Goal: Task Accomplishment & Management: Use online tool/utility

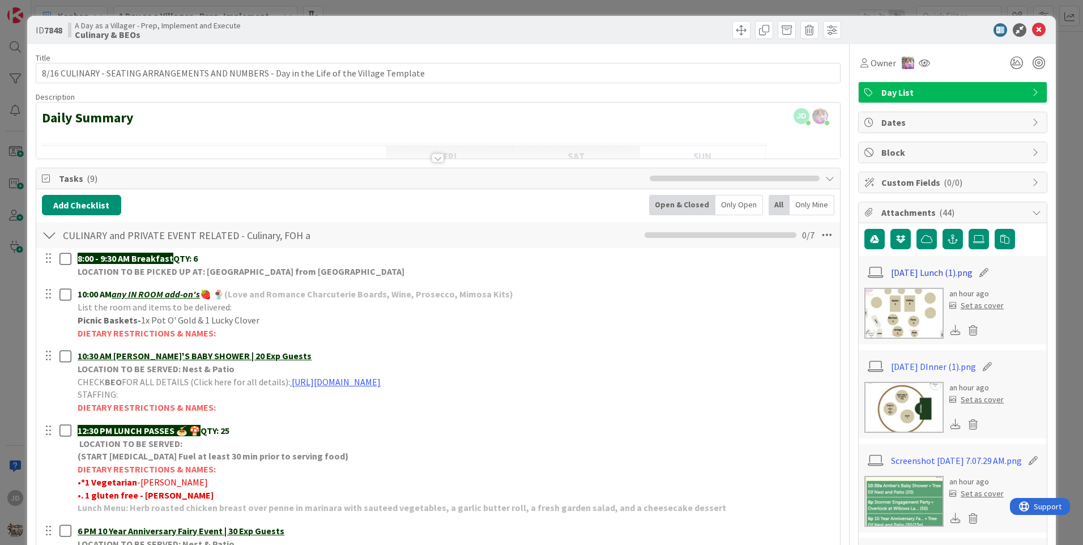
click at [924, 275] on link "[DATE] Lunch (1).png" at bounding box center [932, 273] width 82 height 14
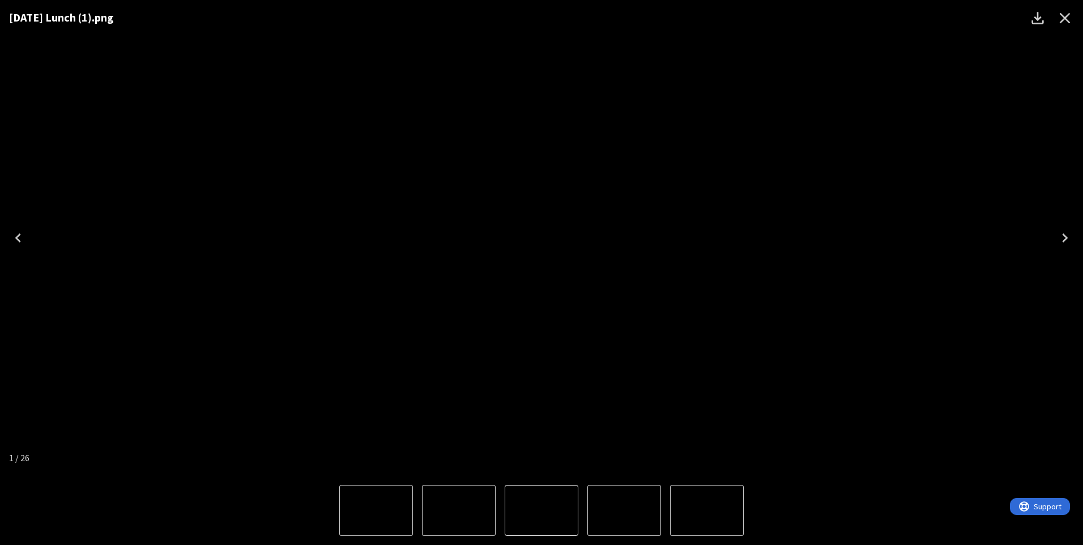
click at [114, 71] on div "[DATE] Lunch (1).png" at bounding box center [541, 238] width 1083 height 476
click at [112, 475] on div "[DATE] Lunch (1).png" at bounding box center [541, 238] width 1083 height 476
click at [177, 503] on div "Lightbox" at bounding box center [541, 510] width 1083 height 69
click at [1061, 22] on icon "Close" at bounding box center [1065, 18] width 18 height 18
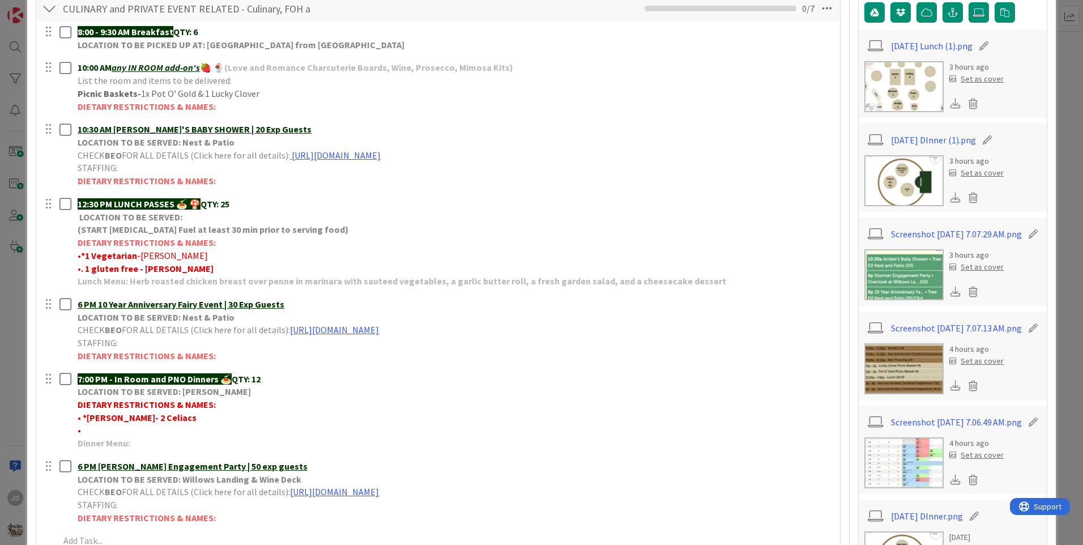
scroll to position [453, 0]
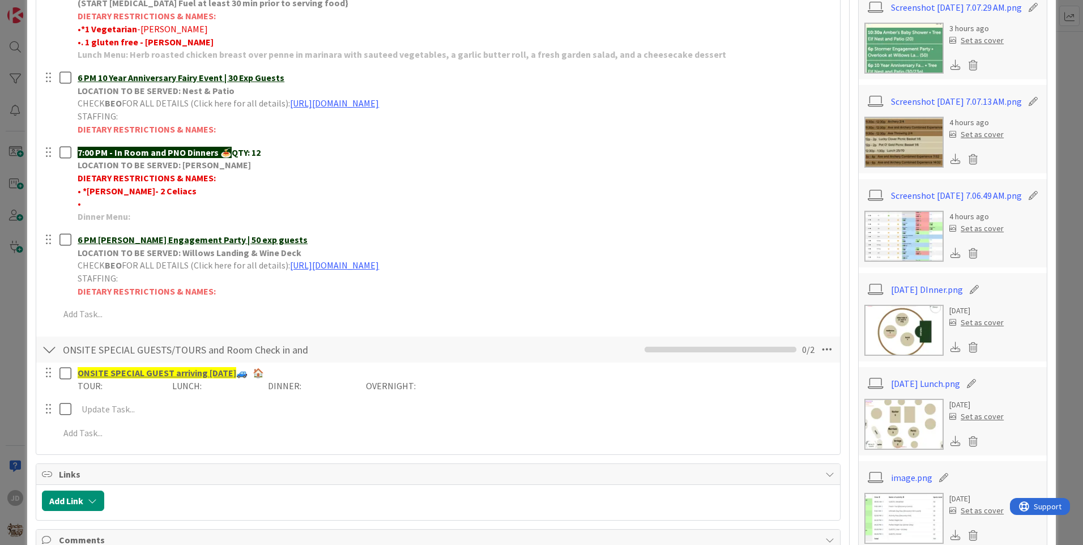
click at [912, 138] on img at bounding box center [903, 142] width 79 height 51
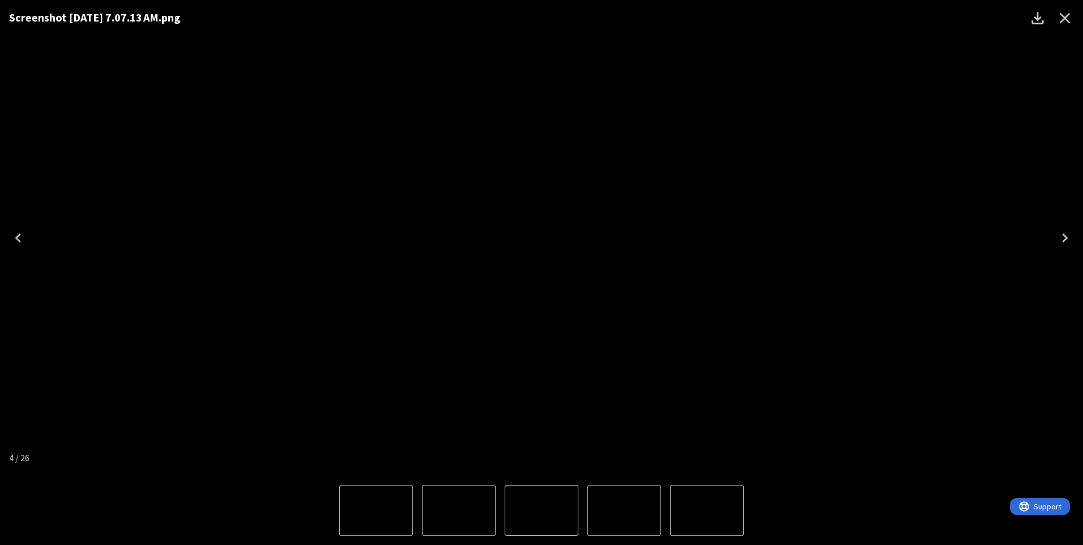
drag, startPoint x: 536, startPoint y: 282, endPoint x: 561, endPoint y: 324, distance: 49.0
click at [542, 238] on img "4 of 26" at bounding box center [542, 238] width 0 height 0
click at [1063, 12] on icon "Close" at bounding box center [1065, 18] width 18 height 18
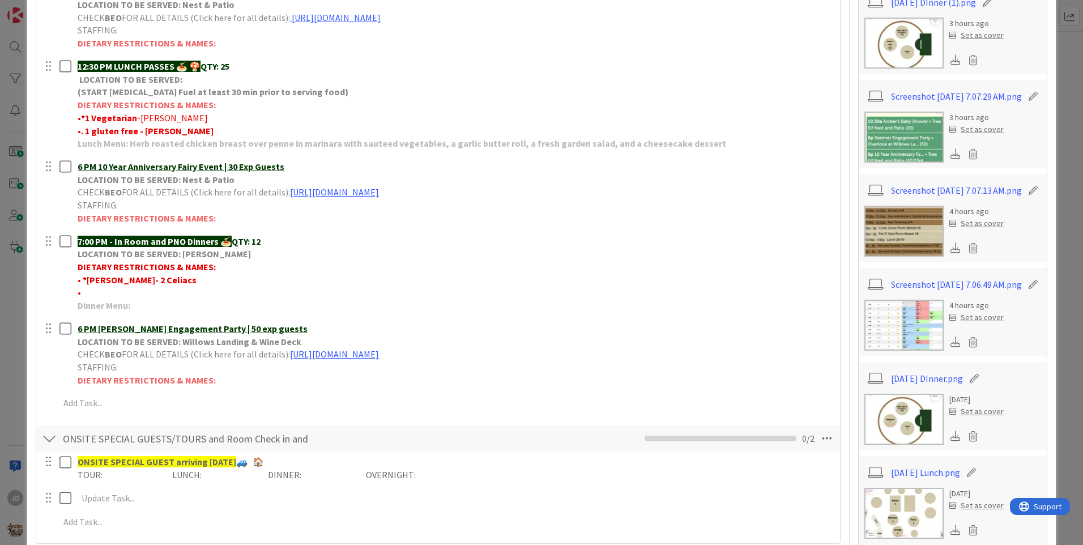
scroll to position [397, 0]
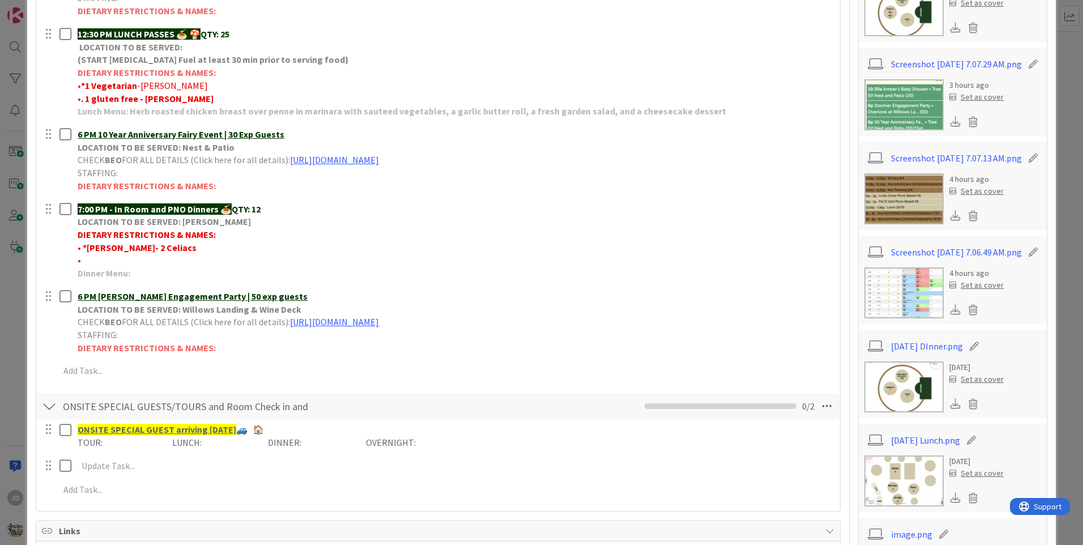
click at [890, 107] on img at bounding box center [903, 104] width 79 height 51
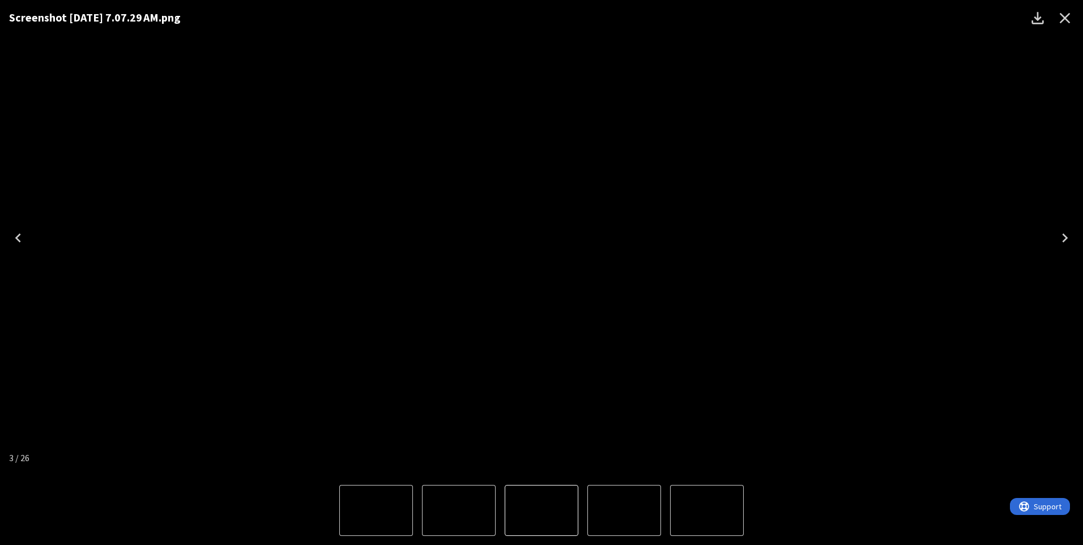
click at [1060, 15] on icon "Close" at bounding box center [1065, 18] width 18 height 18
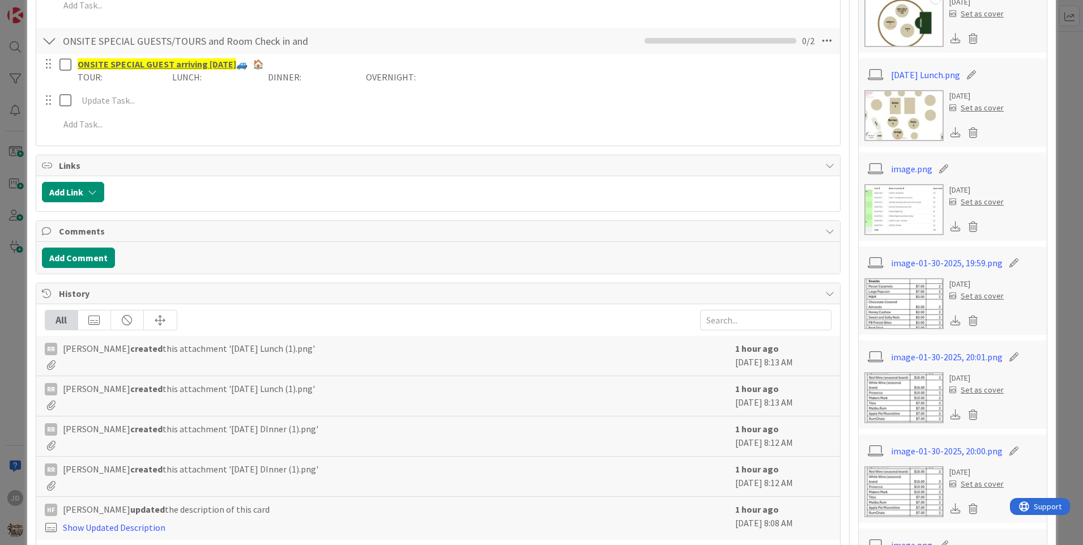
scroll to position [793, 0]
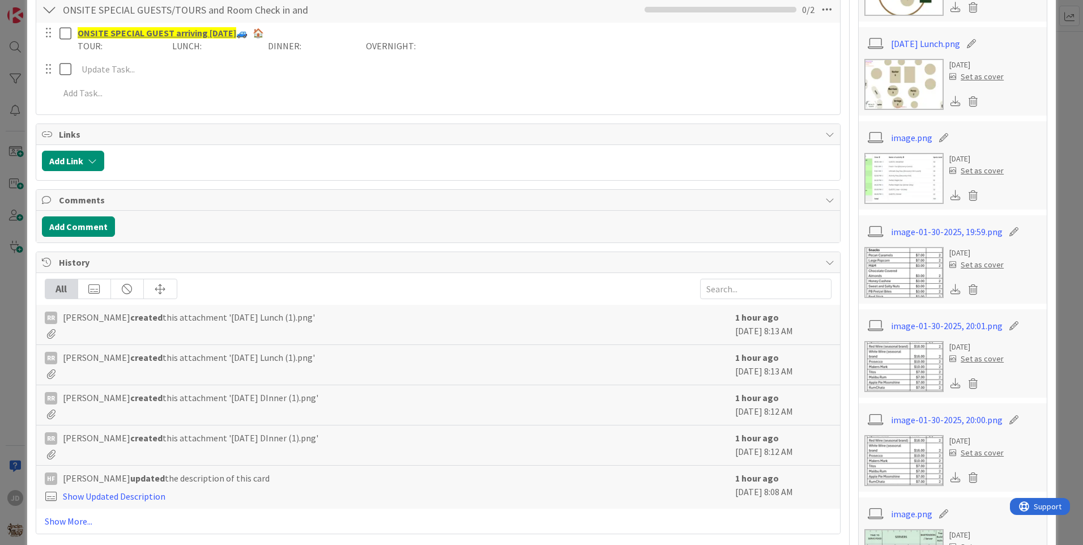
click at [893, 173] on img at bounding box center [903, 178] width 79 height 51
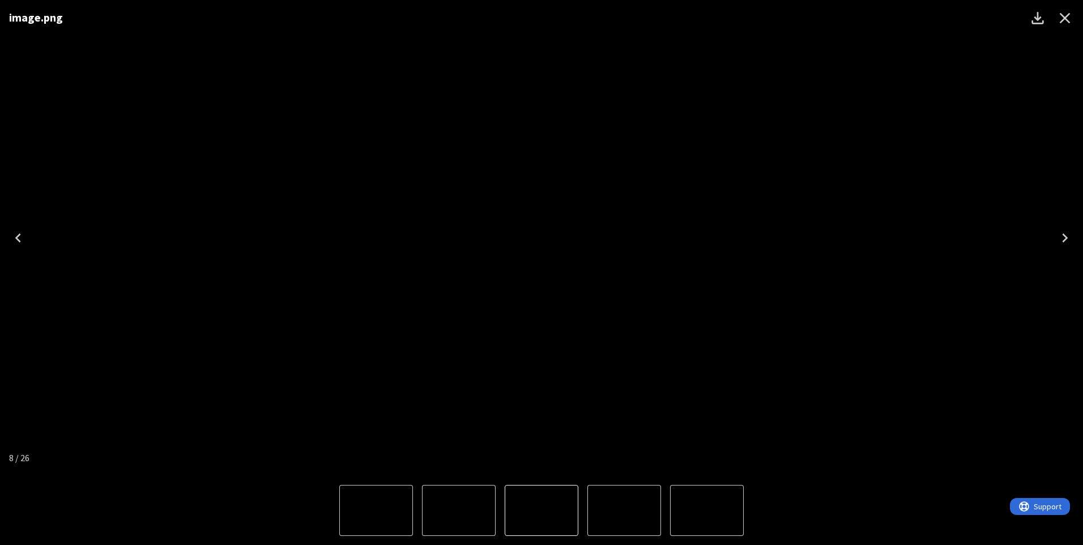
click at [1073, 17] on icon "Close" at bounding box center [1065, 18] width 18 height 18
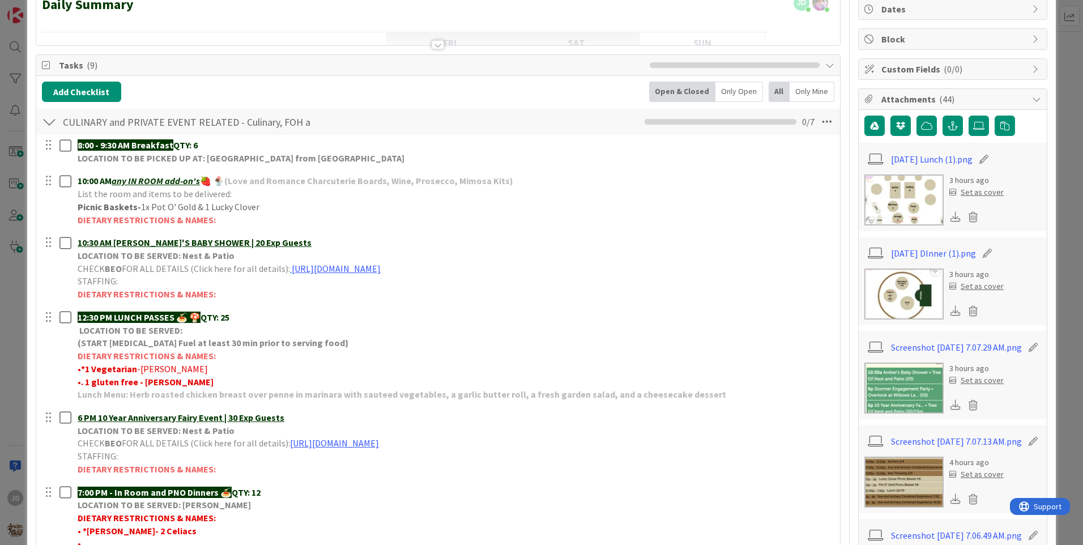
scroll to position [0, 0]
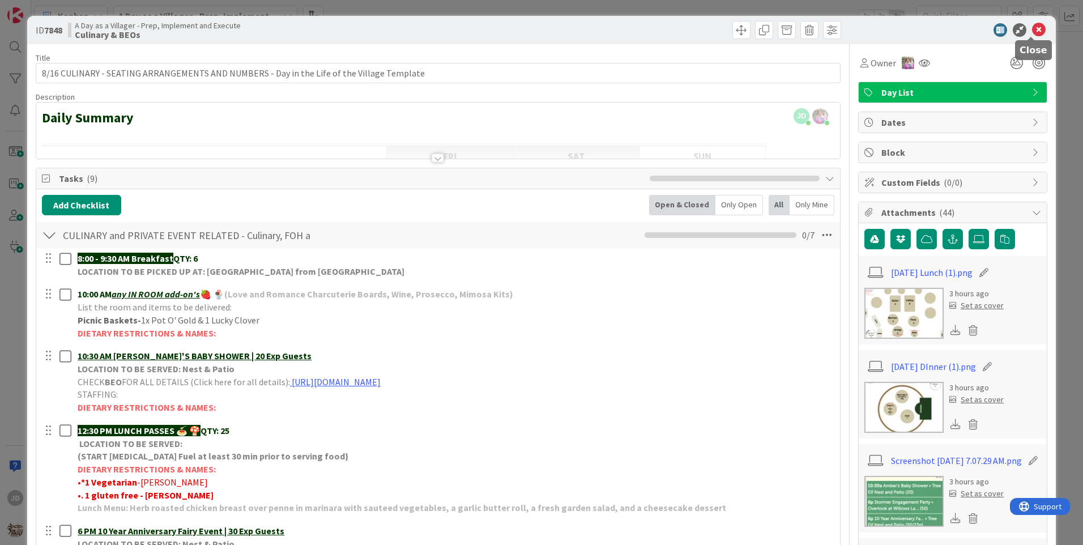
click at [1032, 30] on icon at bounding box center [1039, 30] width 14 height 14
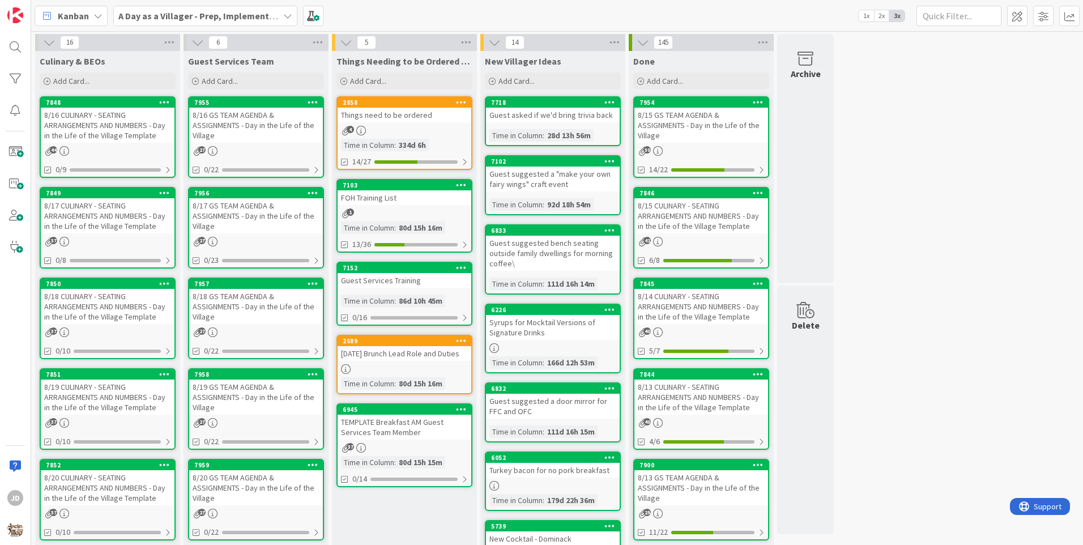
click at [256, 120] on div "8/16 GS TEAM AGENDA & ASSIGNMENTS - Day in the Life of the Village" at bounding box center [256, 125] width 134 height 35
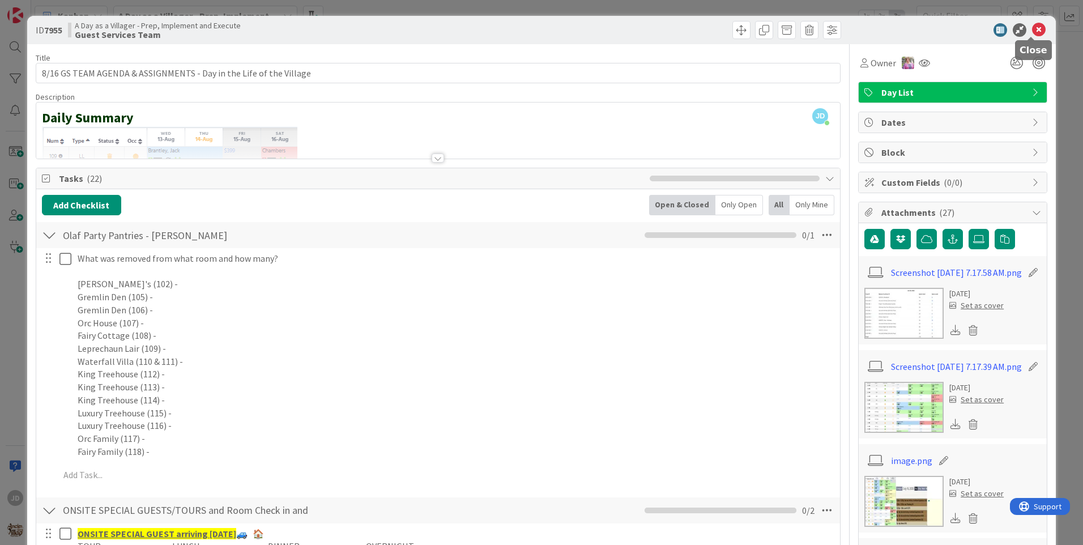
click at [1032, 29] on icon at bounding box center [1039, 30] width 14 height 14
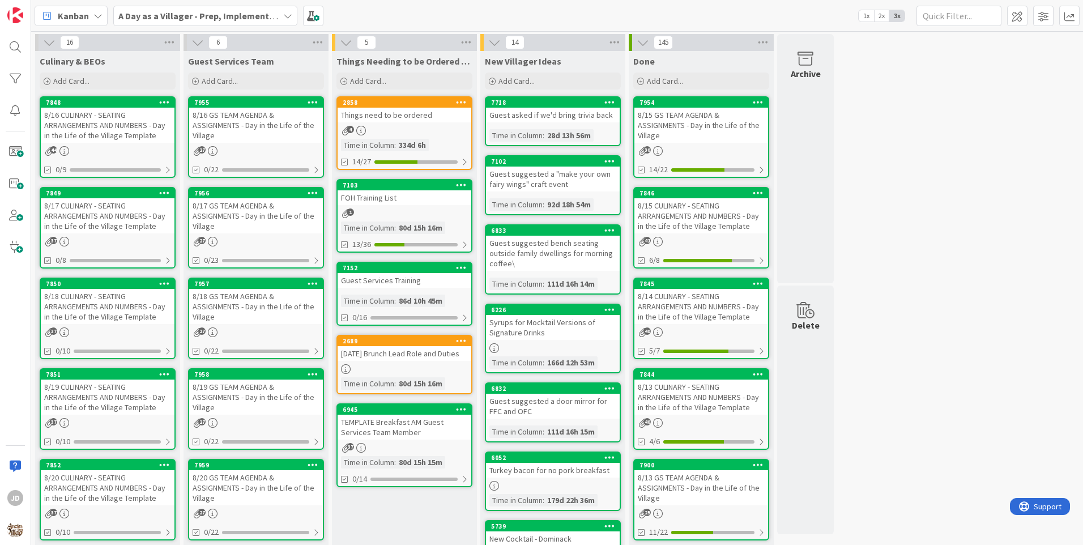
click at [128, 137] on div "8/16 CULINARY - SEATING ARRANGEMENTS AND NUMBERS - Day in the Life of the Villa…" at bounding box center [108, 125] width 134 height 35
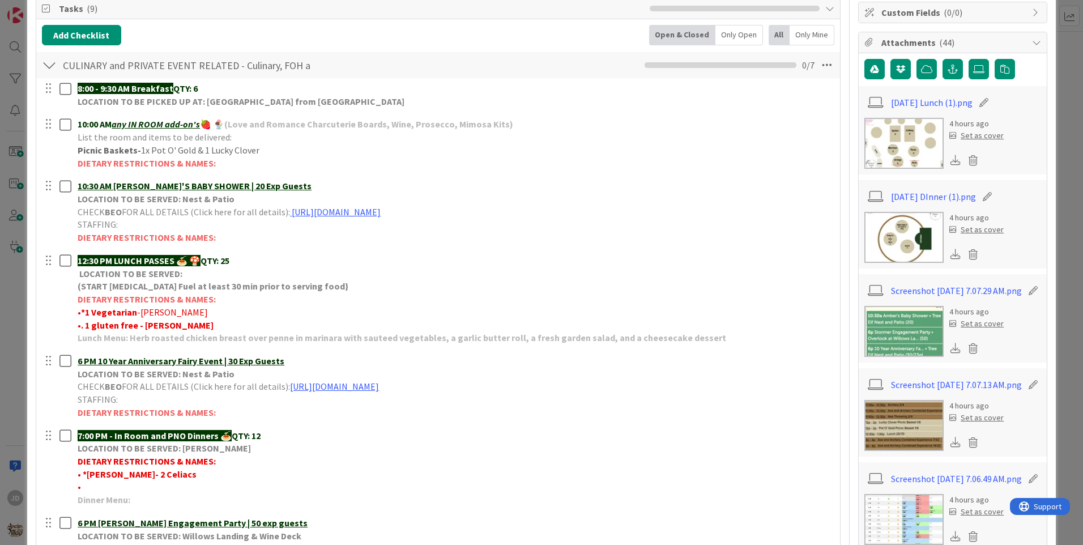
scroll to position [227, 0]
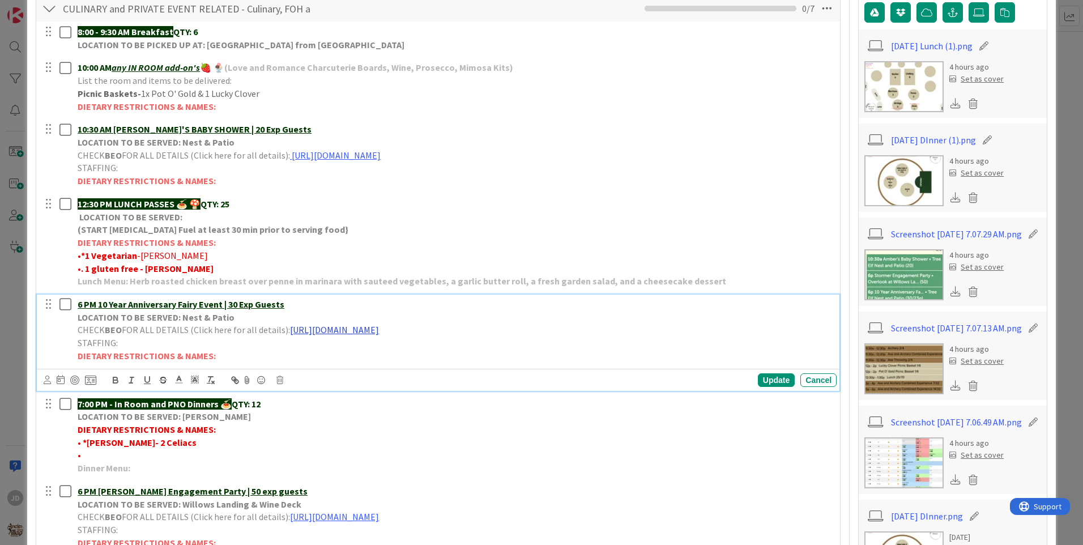
click at [379, 329] on link "[URL][DOMAIN_NAME]" at bounding box center [334, 329] width 89 height 11
click at [445, 353] on link "[URL][DOMAIN_NAME]" at bounding box center [426, 351] width 78 height 15
click at [803, 381] on div "Cancel" at bounding box center [818, 380] width 36 height 14
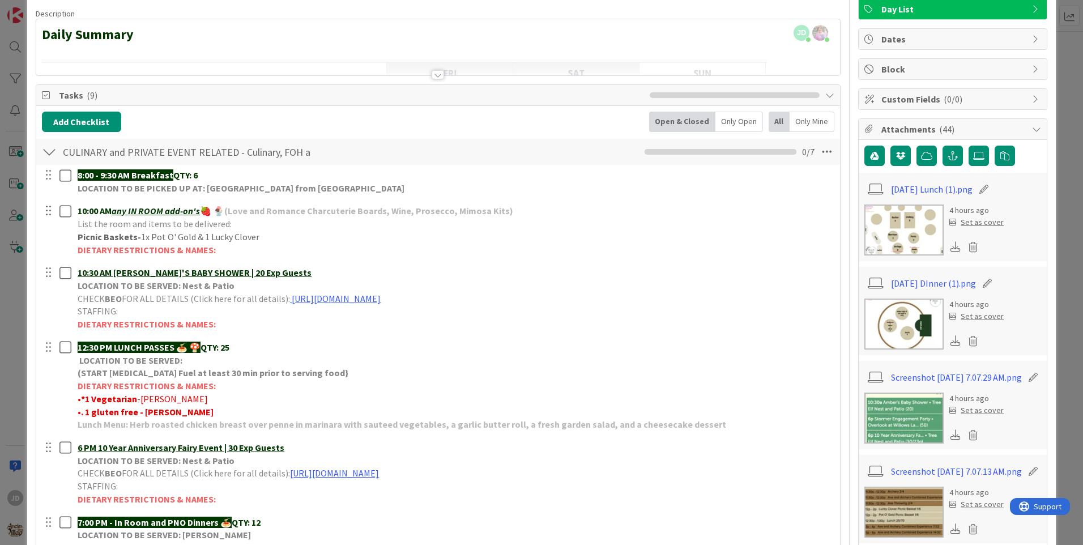
scroll to position [0, 0]
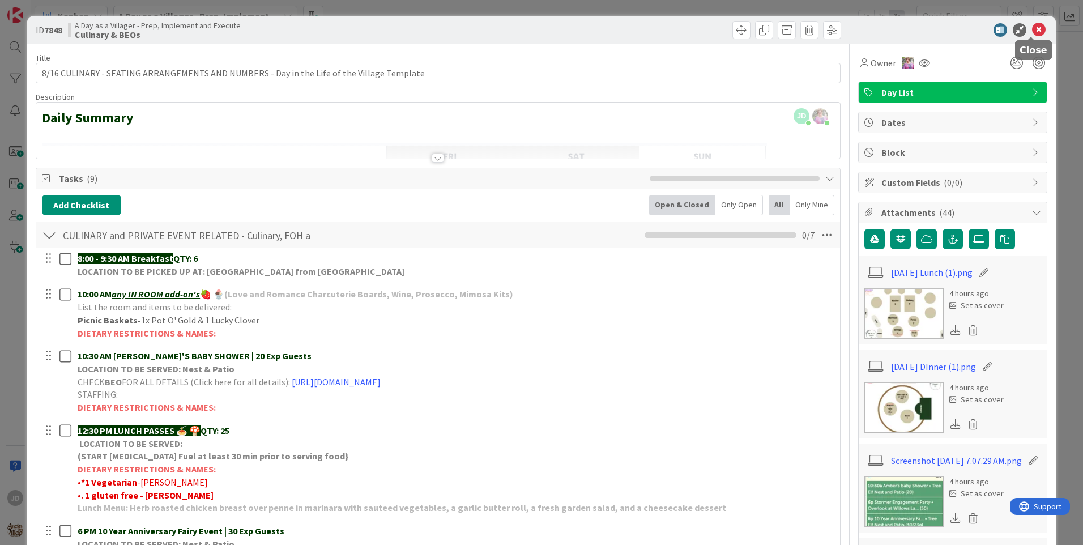
click at [1032, 28] on icon at bounding box center [1039, 30] width 14 height 14
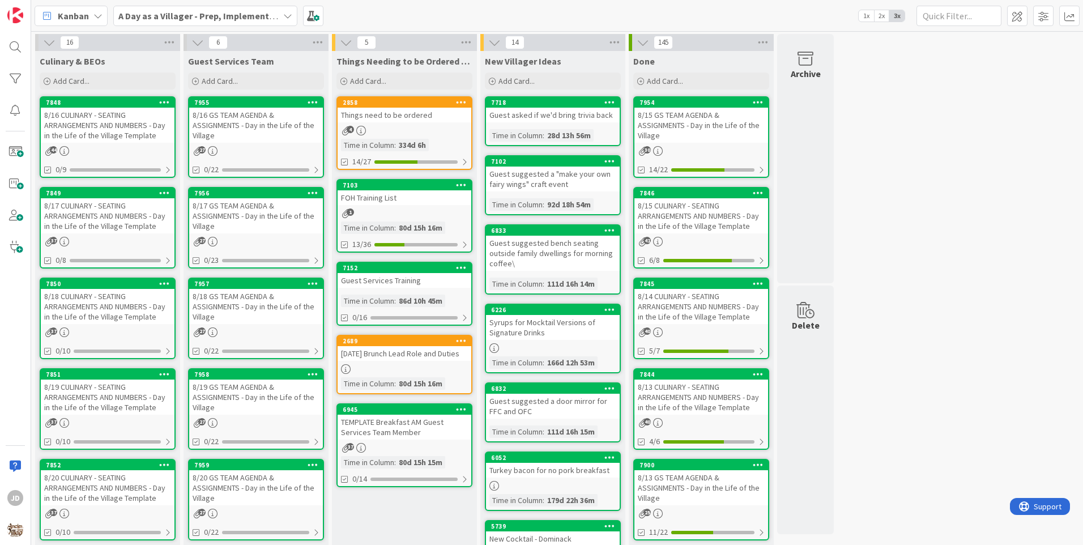
click at [137, 152] on div "44" at bounding box center [108, 151] width 134 height 10
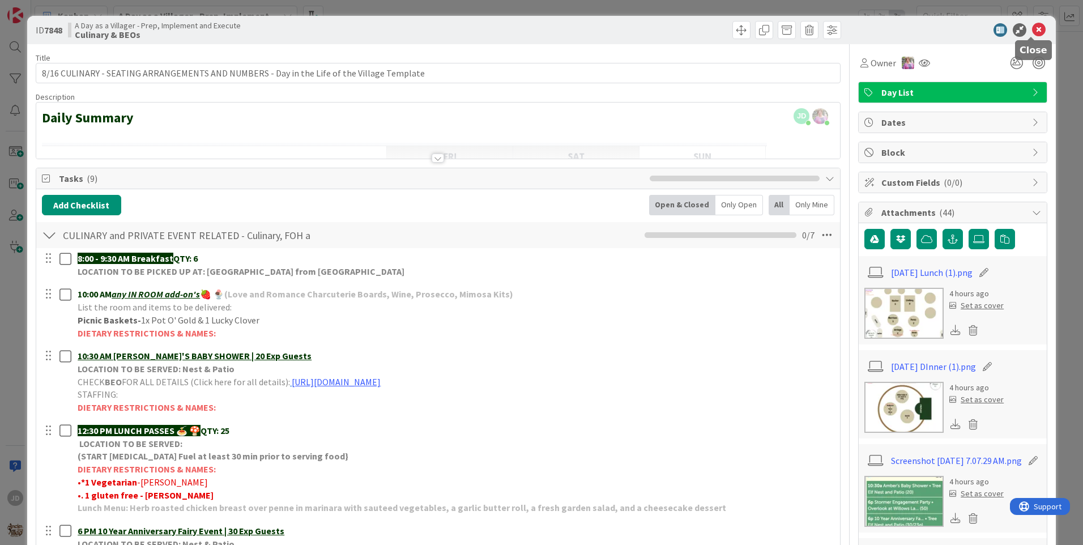
click at [1032, 31] on icon at bounding box center [1039, 30] width 14 height 14
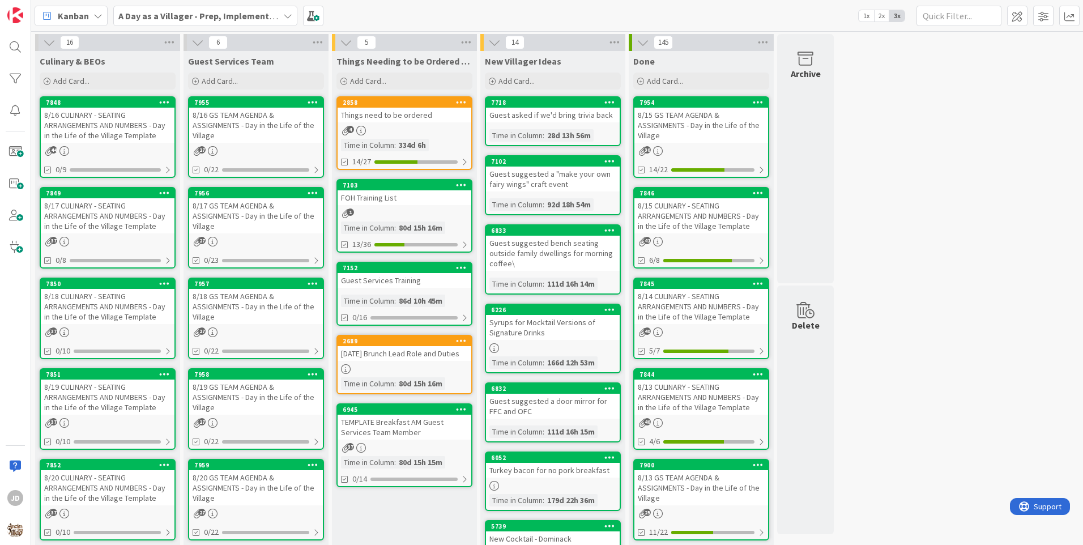
click at [268, 138] on div "8/16 GS TEAM AGENDA & ASSIGNMENTS - Day in the Life of the Village" at bounding box center [256, 125] width 134 height 35
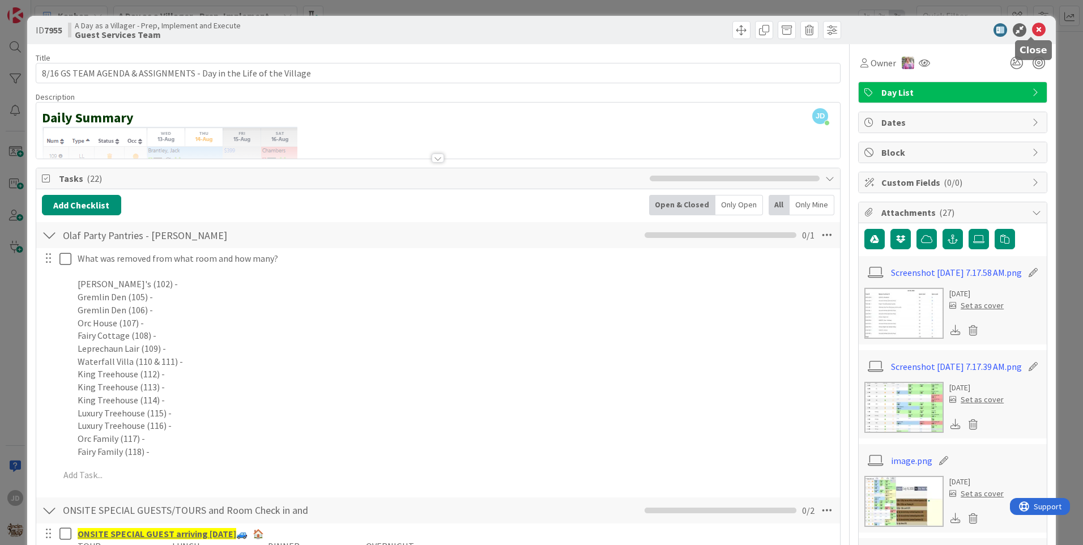
click at [1032, 25] on icon at bounding box center [1039, 30] width 14 height 14
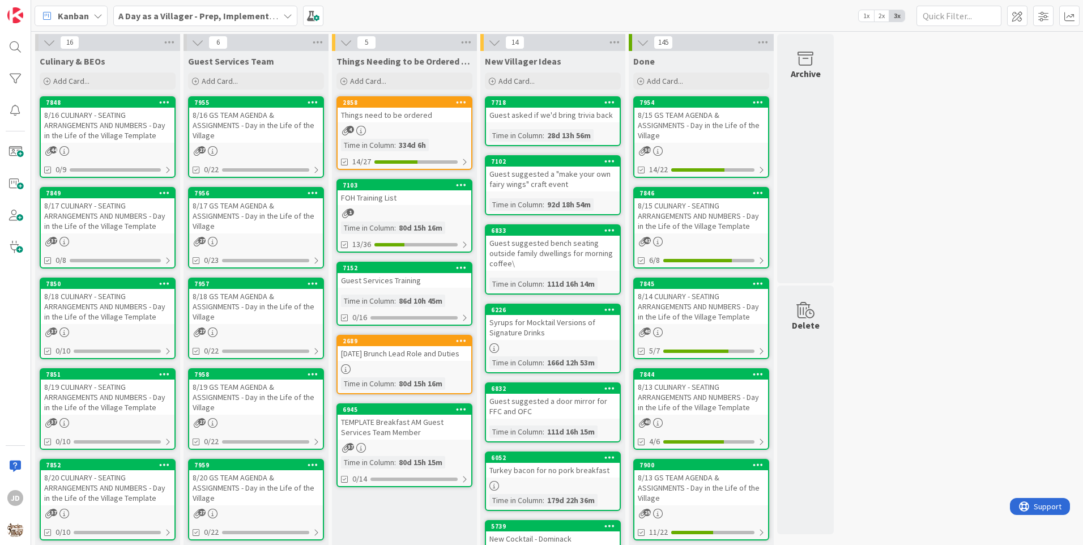
click at [112, 139] on div "8/16 CULINARY - SEATING ARRANGEMENTS AND NUMBERS - Day in the Life of the Villa…" at bounding box center [108, 125] width 134 height 35
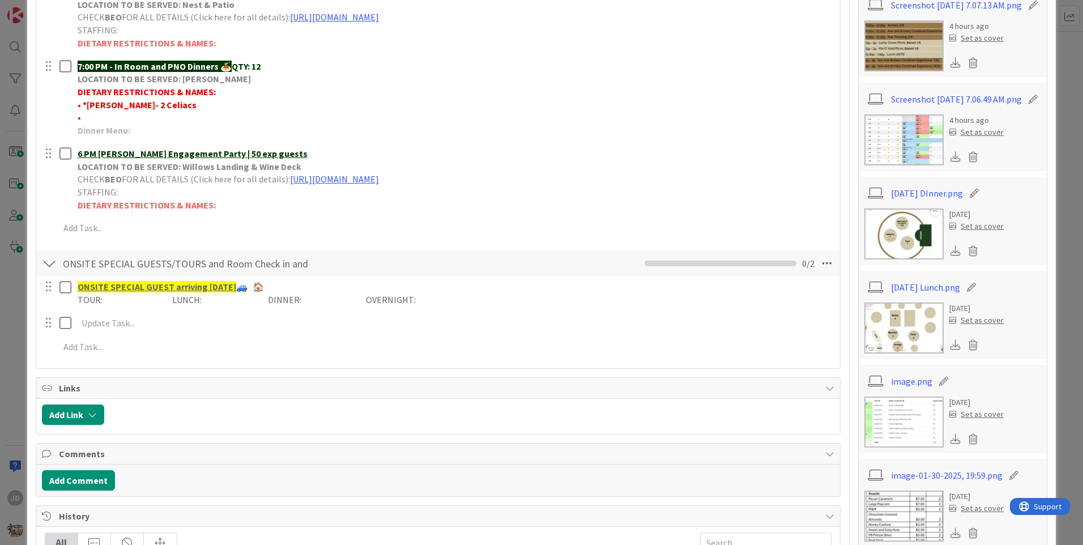
scroll to position [560, 0]
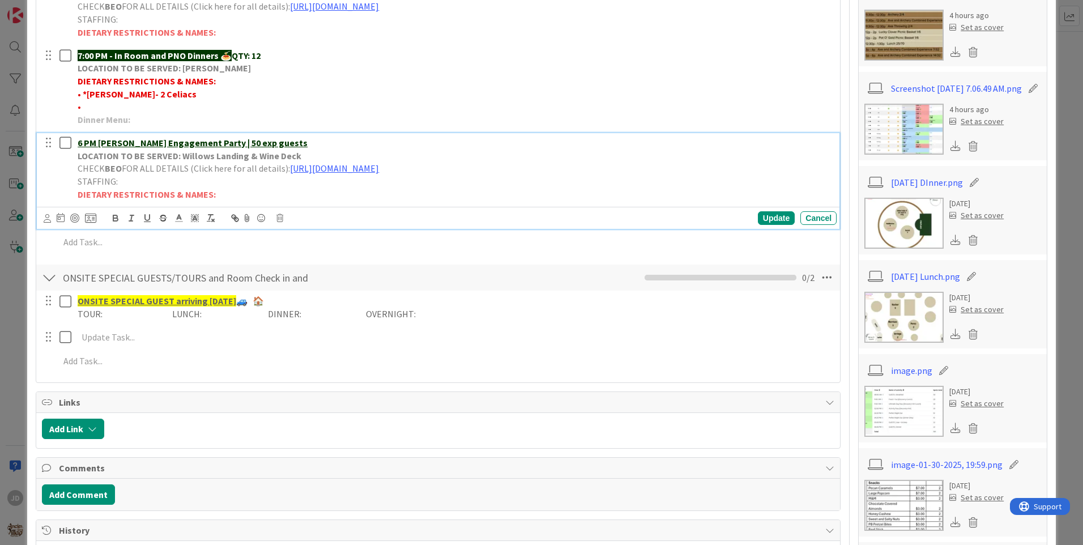
click at [229, 147] on u "6 PM [PERSON_NAME] Engagement Party | 50 exp guests" at bounding box center [193, 142] width 230 height 11
click at [253, 145] on u "6 PM [PERSON_NAME] Engagement Party | 50 exp guests" at bounding box center [193, 142] width 230 height 11
click at [359, 170] on link "[URL][DOMAIN_NAME]" at bounding box center [334, 168] width 89 height 11
click at [434, 197] on link "[URL][DOMAIN_NAME]" at bounding box center [427, 190] width 78 height 15
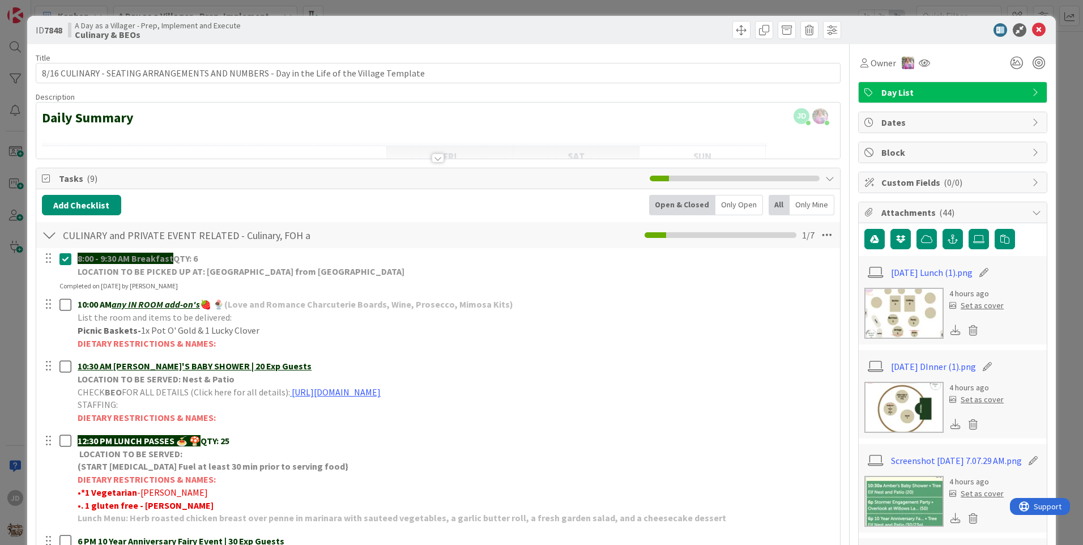
scroll to position [31, 0]
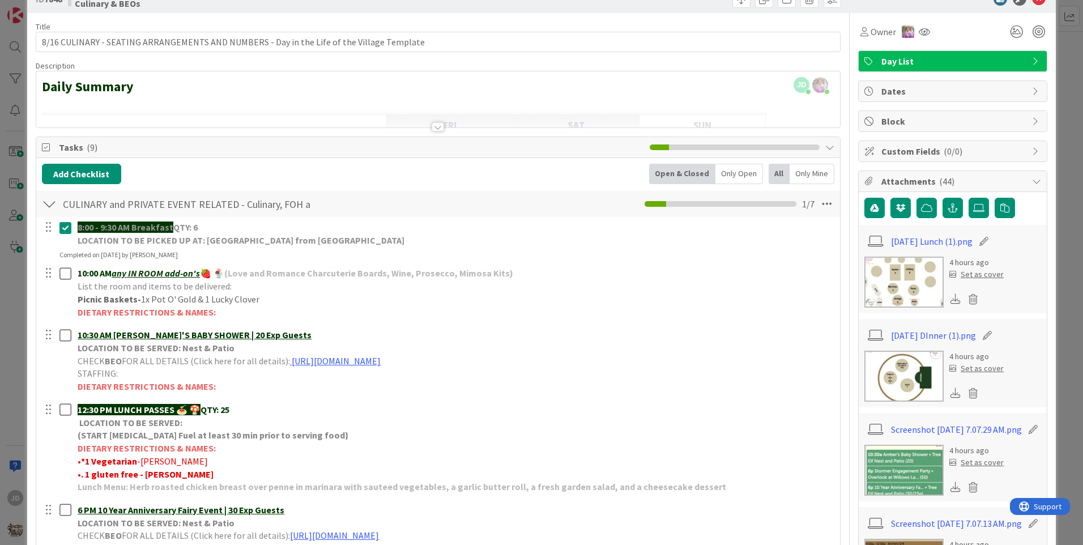
click at [22, 317] on div "ID 7848 A Day as a Villager - Prep, Implement and Execute Culinary & BEOs Title…" at bounding box center [541, 272] width 1083 height 545
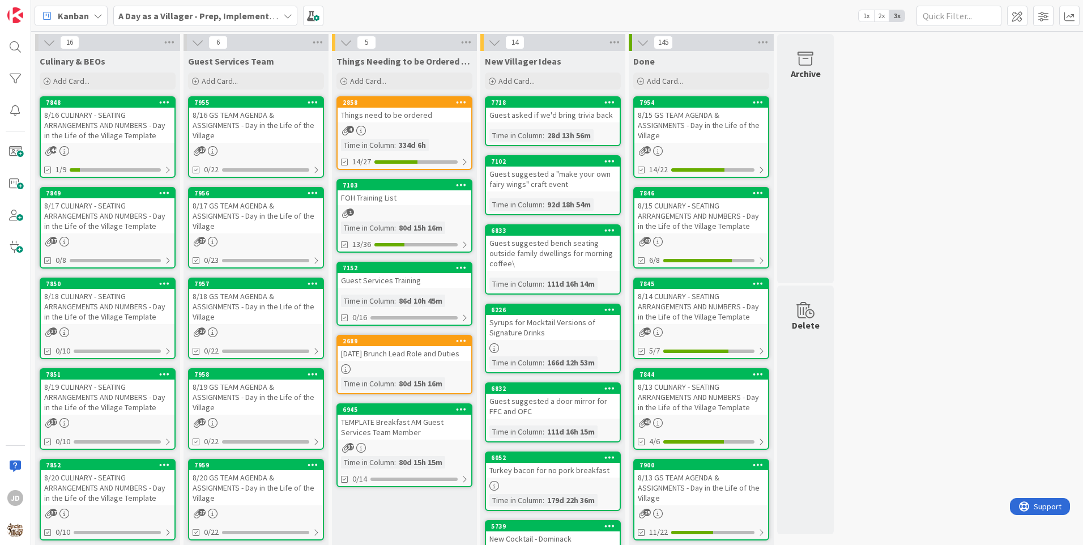
click at [258, 138] on div "8/16 GS TEAM AGENDA & ASSIGNMENTS - Day in the Life of the Village" at bounding box center [256, 125] width 134 height 35
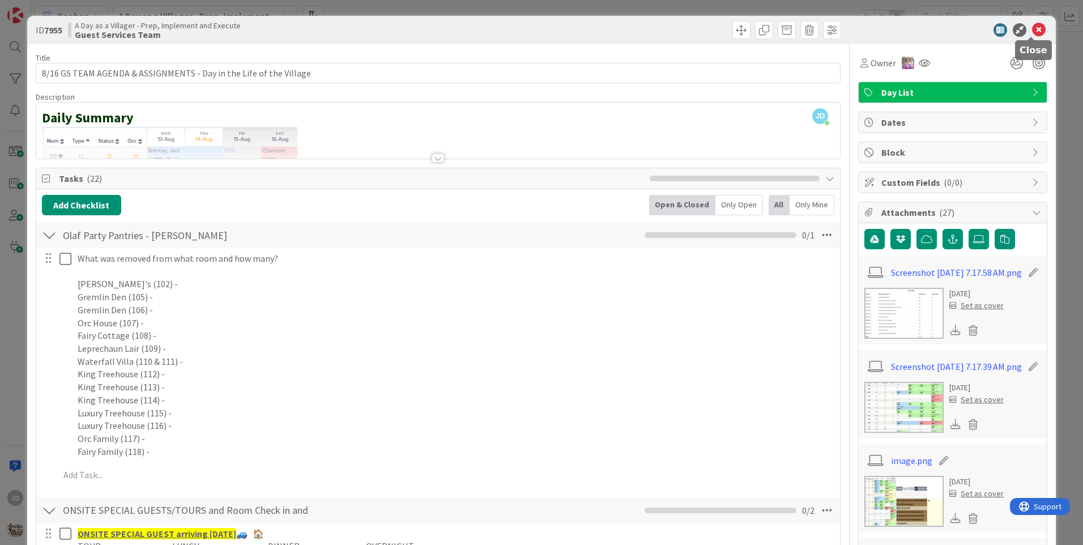
click at [1032, 24] on icon at bounding box center [1039, 30] width 14 height 14
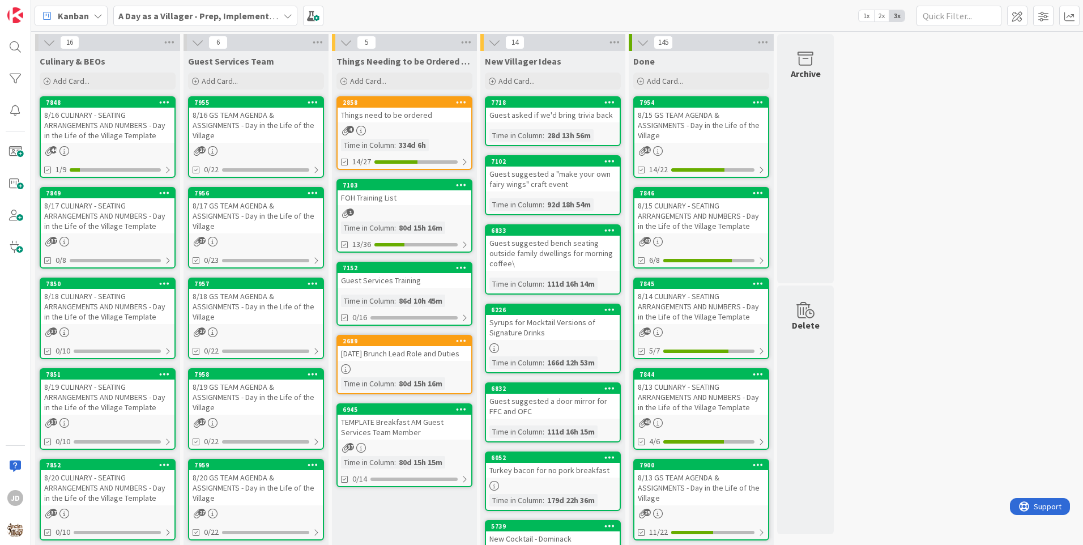
click at [84, 131] on div "8/16 CULINARY - SEATING ARRANGEMENTS AND NUMBERS - Day in the Life of the Villa…" at bounding box center [108, 125] width 134 height 35
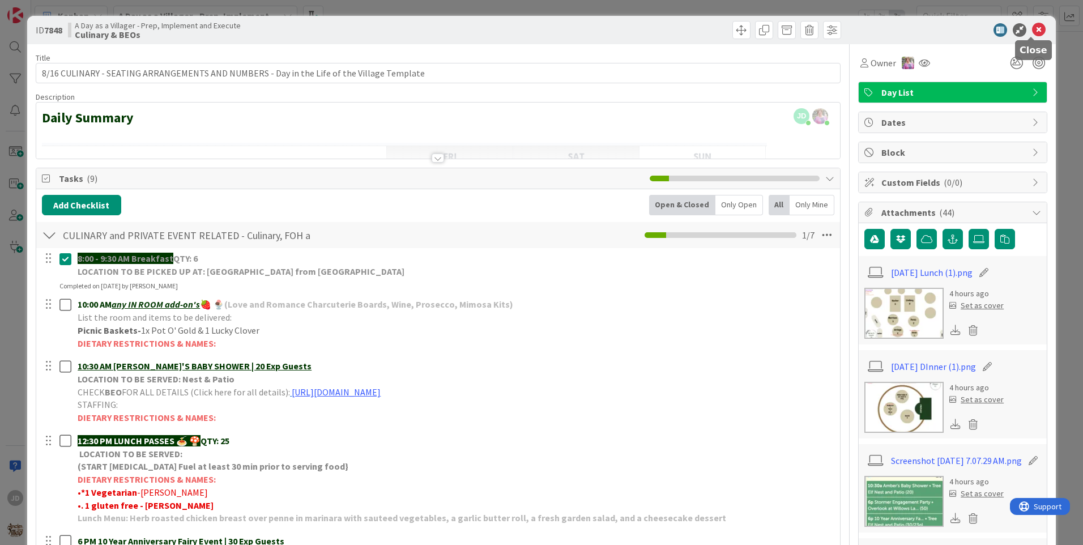
click at [1032, 29] on icon at bounding box center [1039, 30] width 14 height 14
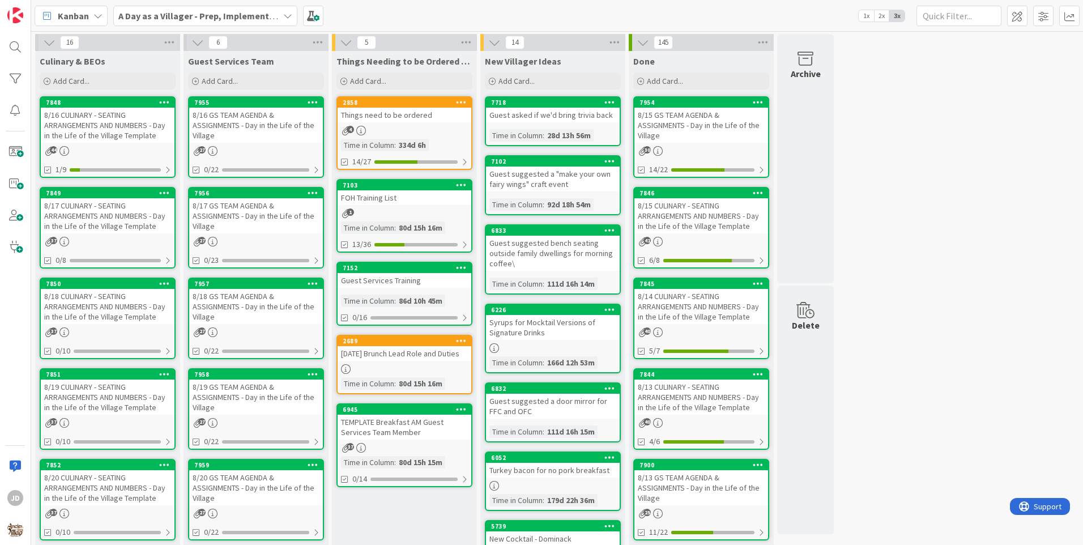
click at [219, 124] on div "8/16 GS TEAM AGENDA & ASSIGNMENTS - Day in the Life of the Village" at bounding box center [256, 125] width 134 height 35
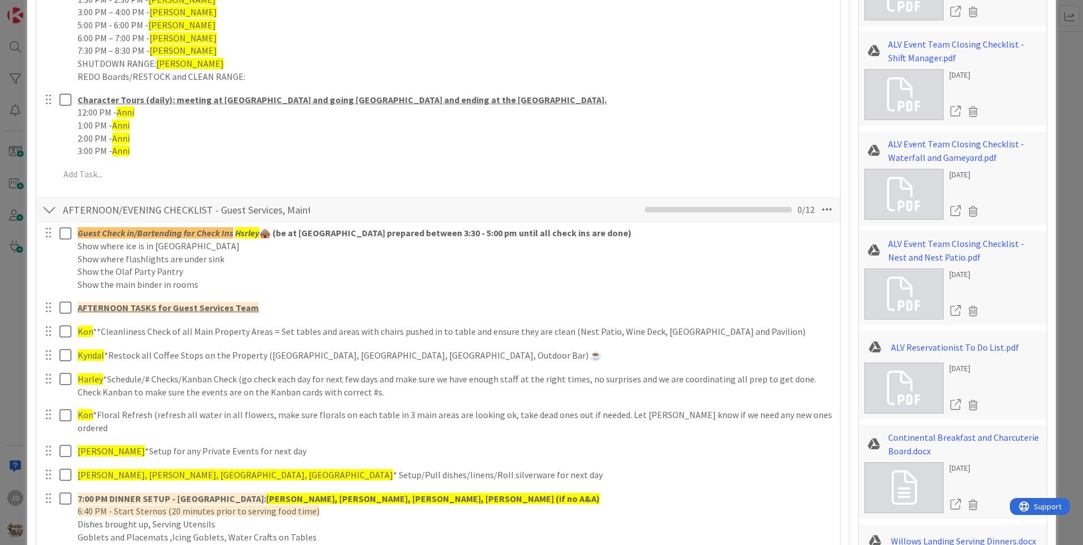
scroll to position [1327, 0]
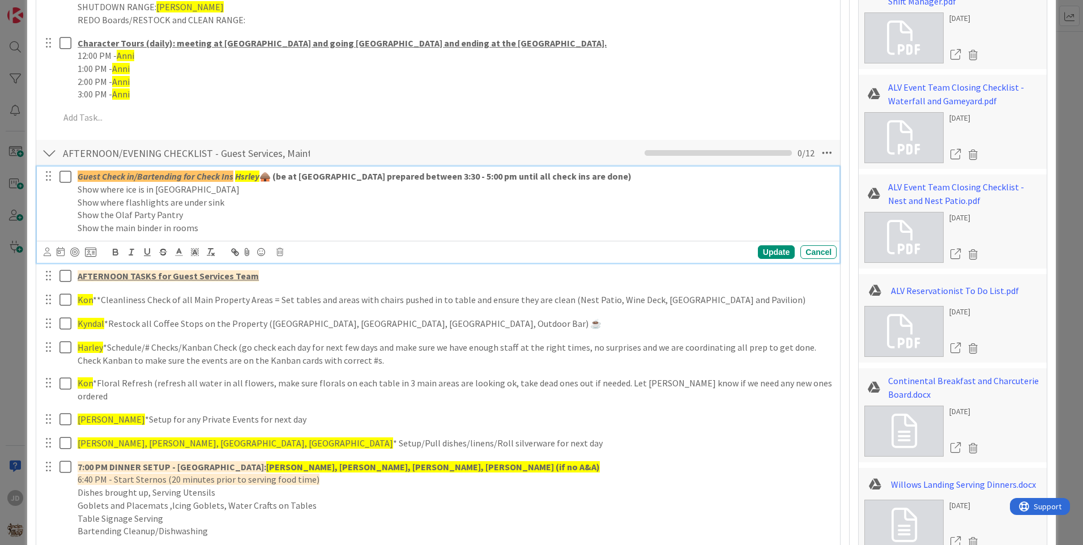
click at [241, 178] on em "Hsrley" at bounding box center [247, 176] width 24 height 11
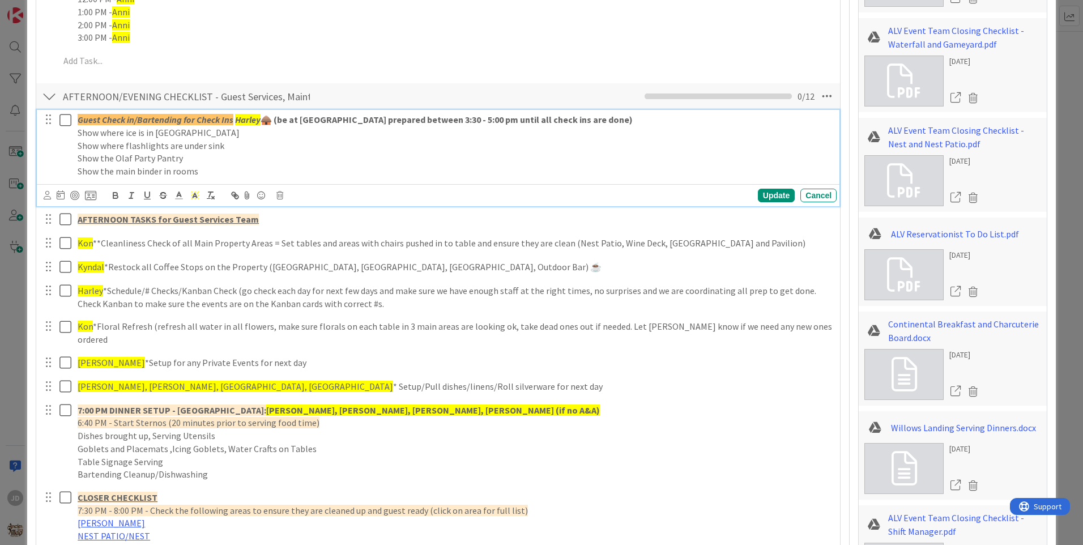
scroll to position [1497, 0]
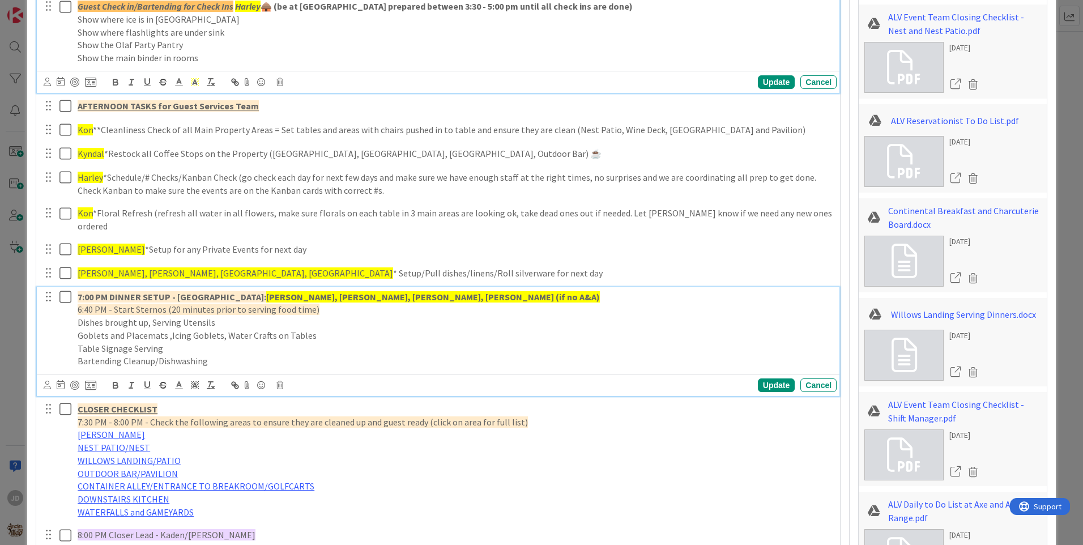
click at [293, 291] on strong "[PERSON_NAME], [PERSON_NAME], [PERSON_NAME], [PERSON_NAME] (if no A&A)" at bounding box center [433, 296] width 334 height 11
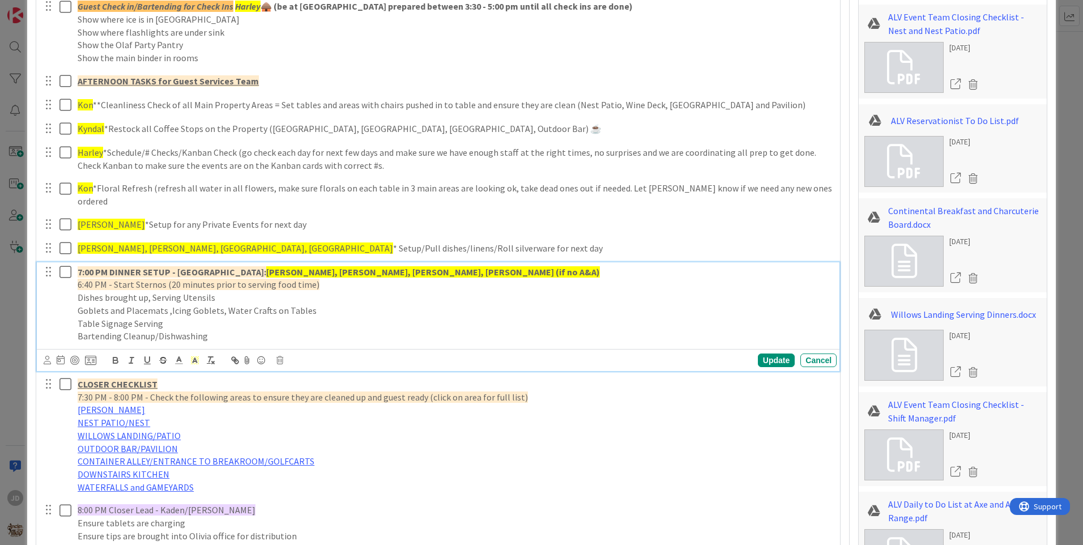
scroll to position [1472, 0]
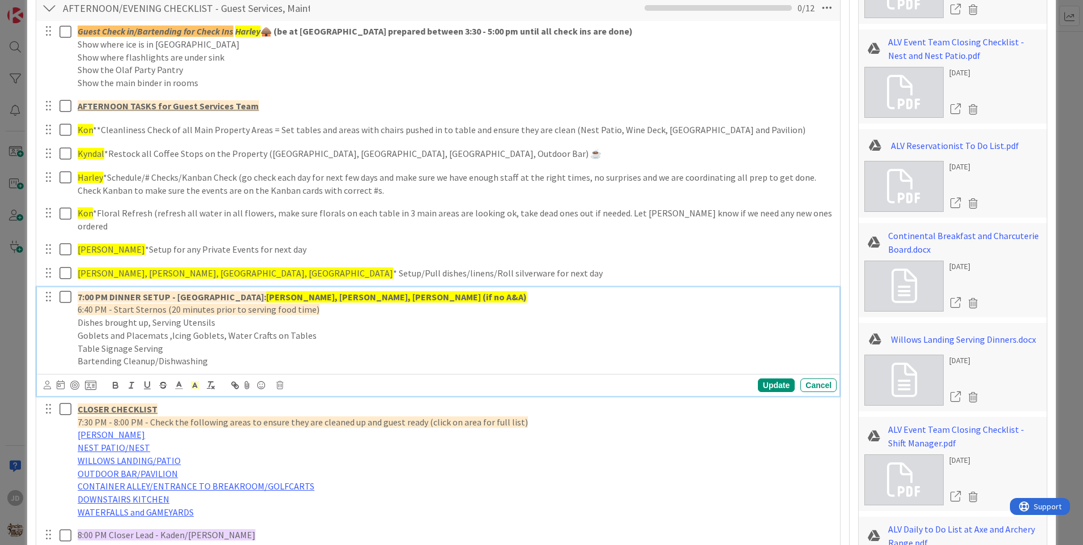
drag, startPoint x: 386, startPoint y: 319, endPoint x: 390, endPoint y: 325, distance: 6.5
click at [390, 329] on p "Goblets and Placemats ,Icing Goblets, Water Crafts on Tables" at bounding box center [455, 335] width 755 height 13
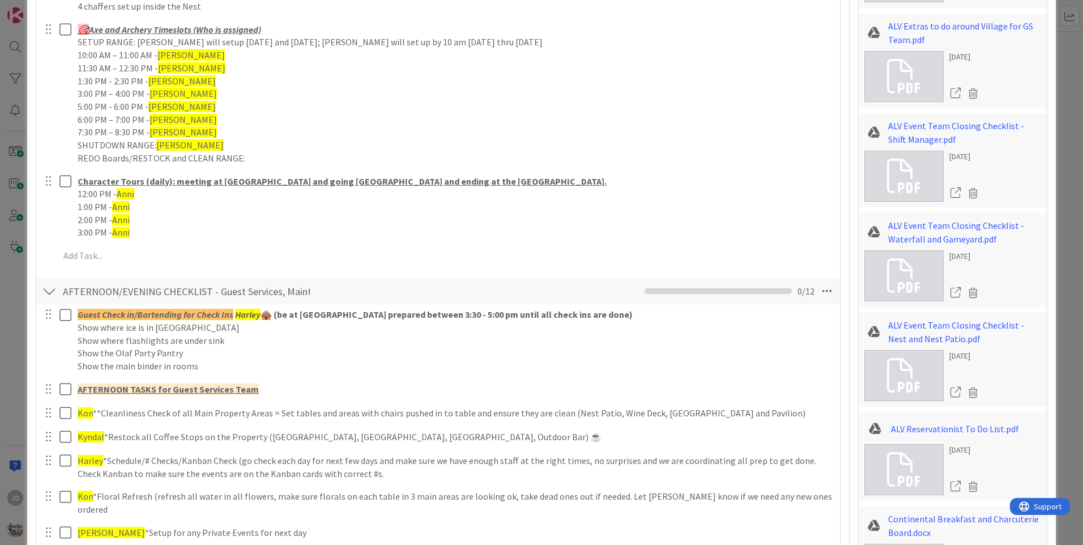
scroll to position [1415, 0]
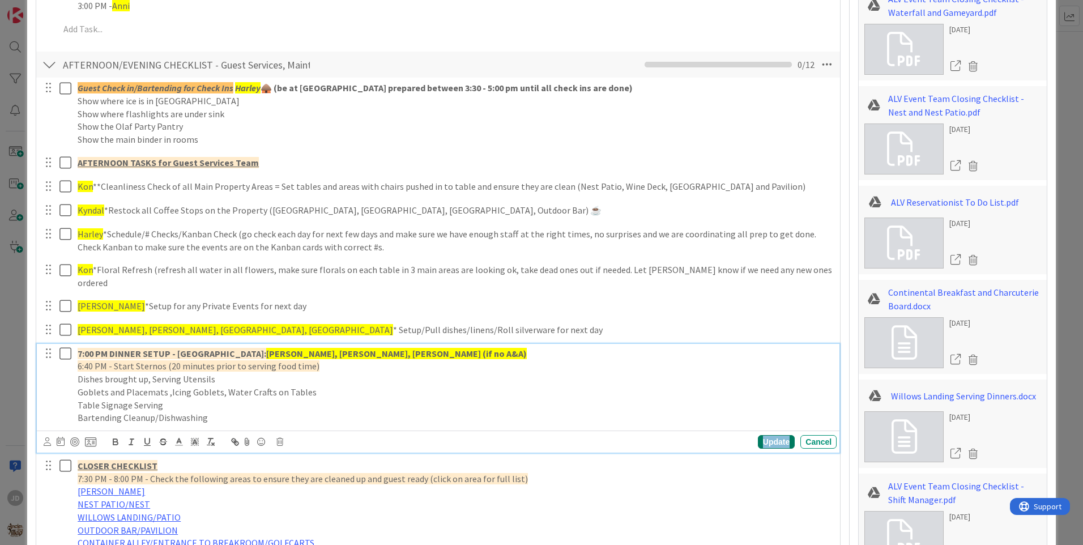
click at [776, 435] on div "Update" at bounding box center [776, 442] width 37 height 14
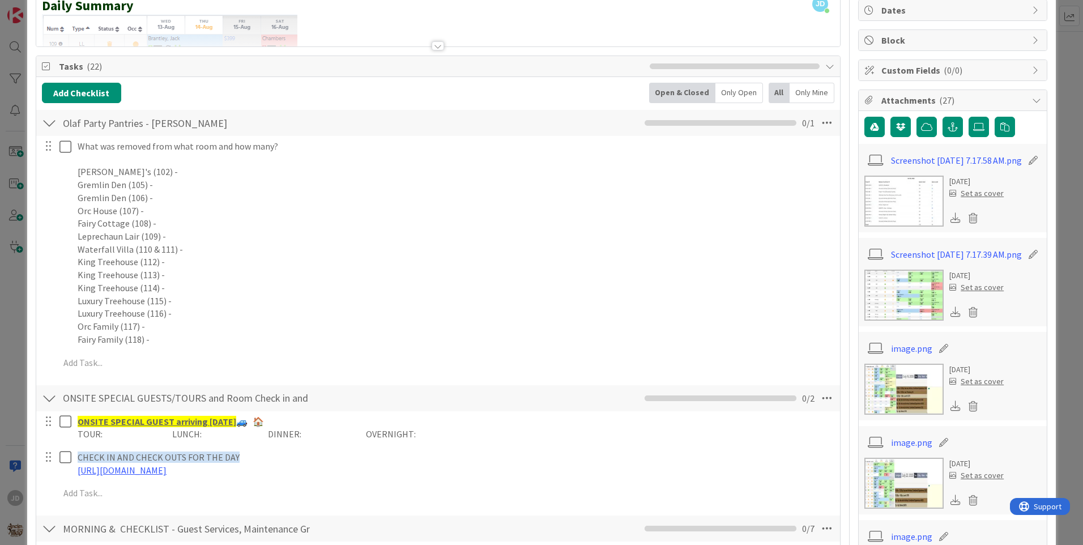
scroll to position [0, 0]
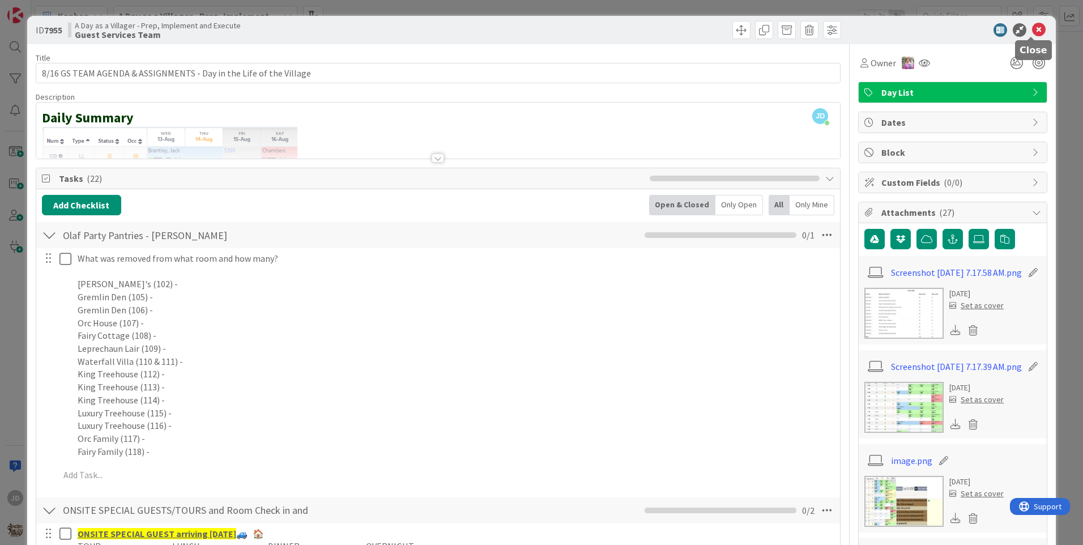
click at [1032, 31] on icon at bounding box center [1039, 30] width 14 height 14
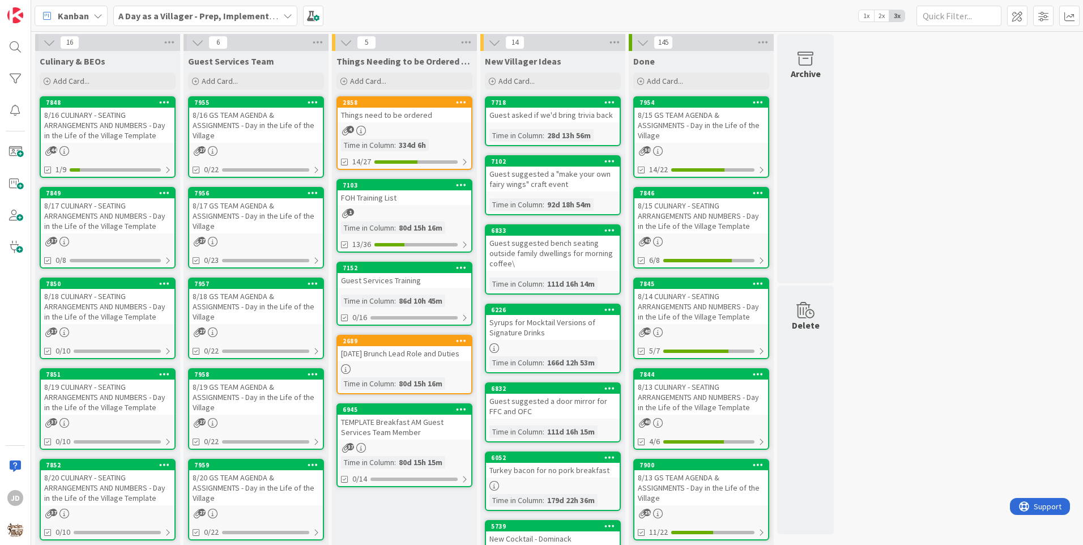
click at [63, 114] on div "8/16 CULINARY - SEATING ARRANGEMENTS AND NUMBERS - Day in the Life of the Villa…" at bounding box center [108, 125] width 134 height 35
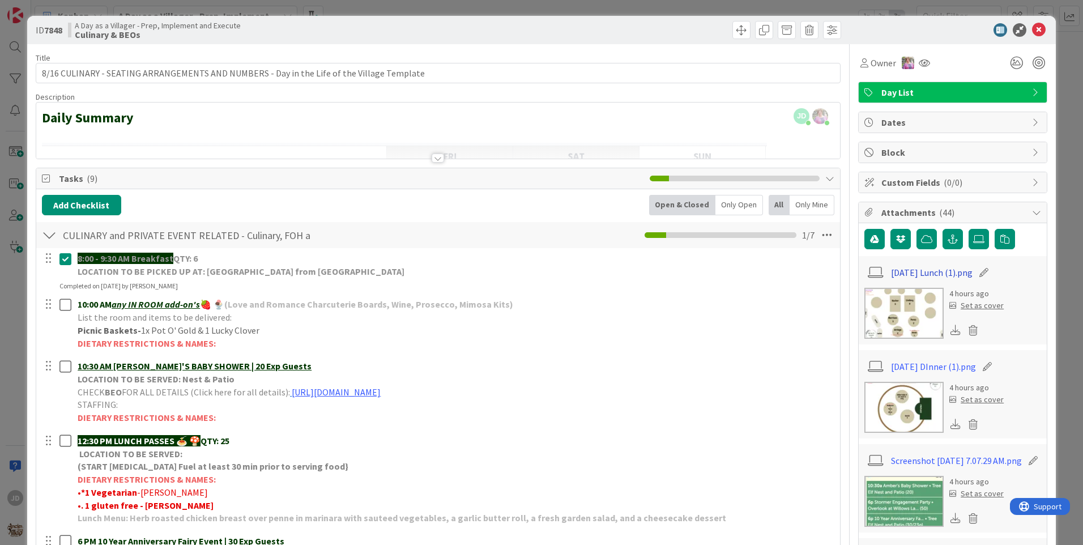
click at [898, 272] on link "[DATE] Lunch (1).png" at bounding box center [932, 273] width 82 height 14
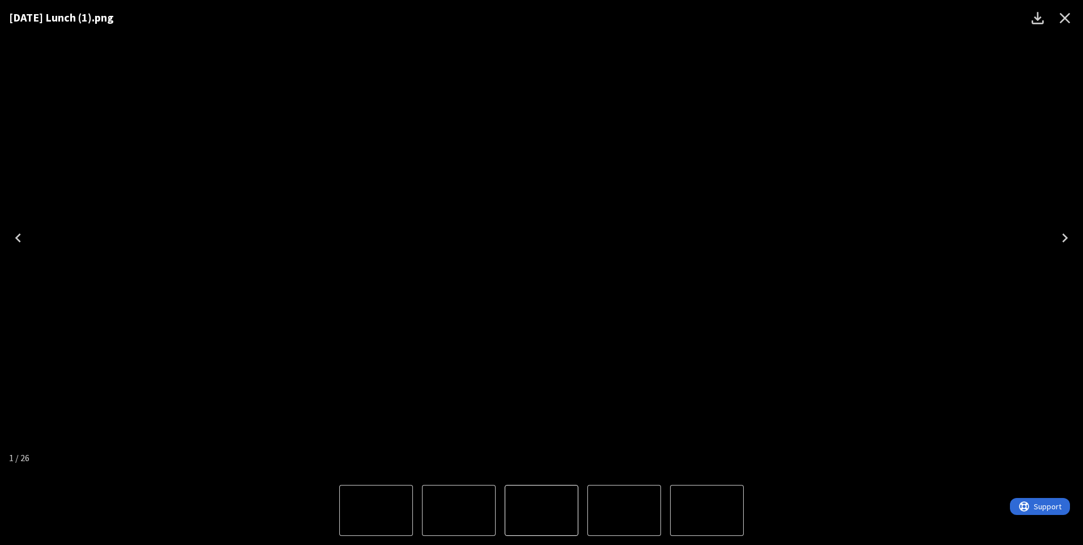
click at [1072, 19] on icon "Close" at bounding box center [1065, 18] width 18 height 18
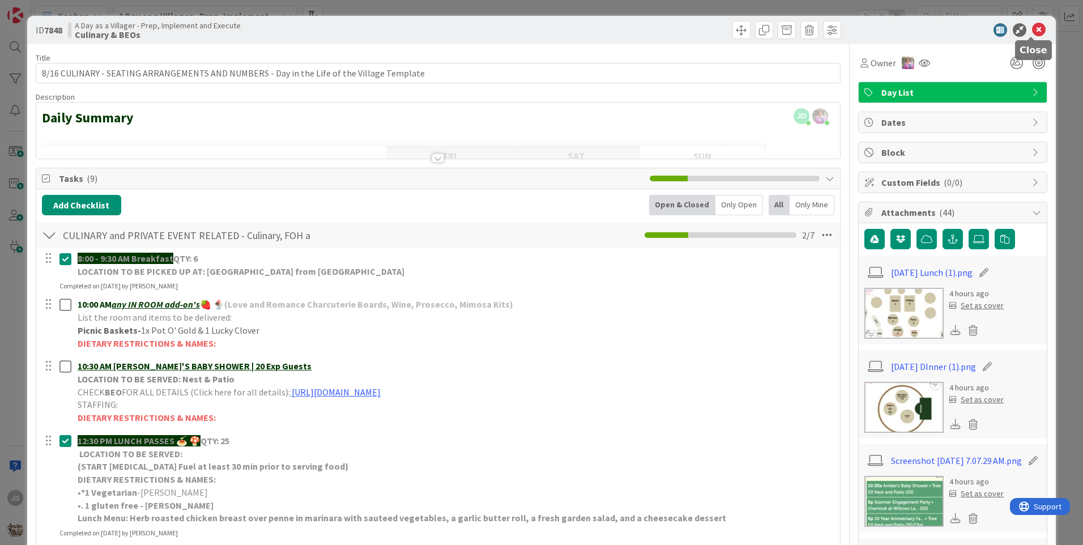
click at [1032, 32] on icon at bounding box center [1039, 30] width 14 height 14
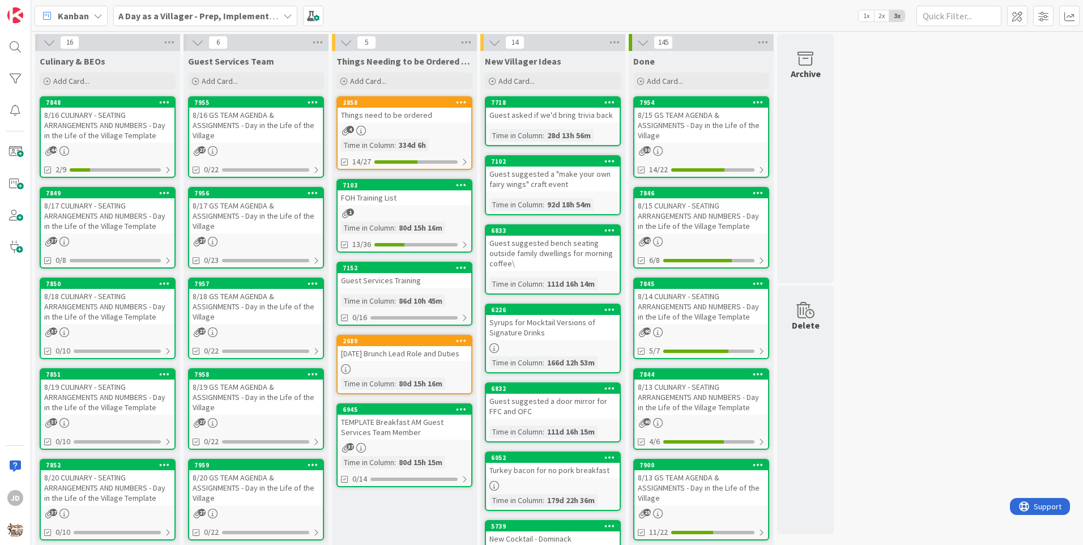
click at [272, 121] on div "8/16 GS TEAM AGENDA & ASSIGNMENTS - Day in the Life of the Village" at bounding box center [256, 125] width 134 height 35
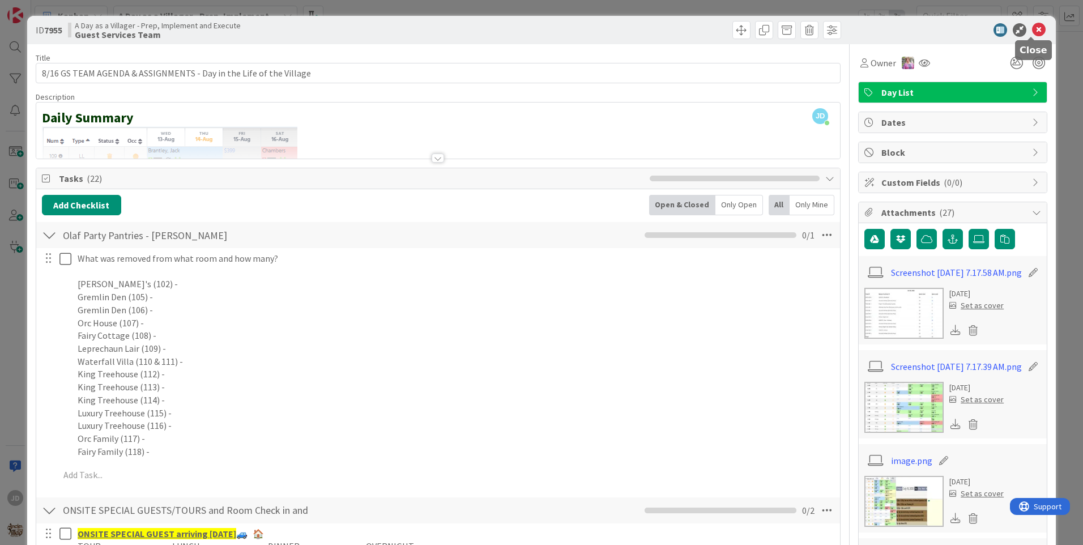
click at [1034, 35] on icon at bounding box center [1039, 30] width 14 height 14
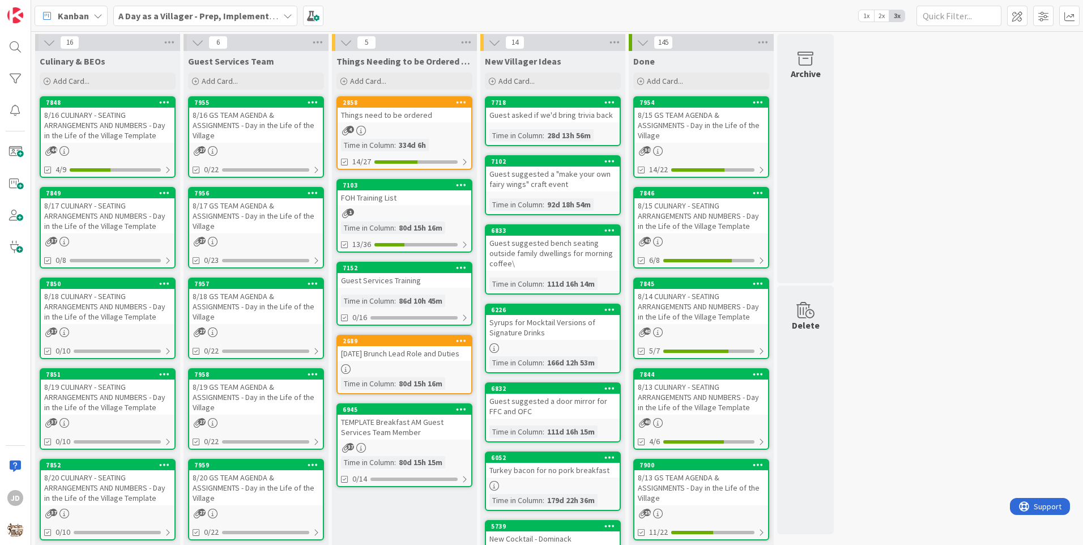
click at [96, 125] on div "8/16 CULINARY - SEATING ARRANGEMENTS AND NUMBERS - Day in the Life of the Villa…" at bounding box center [108, 125] width 134 height 35
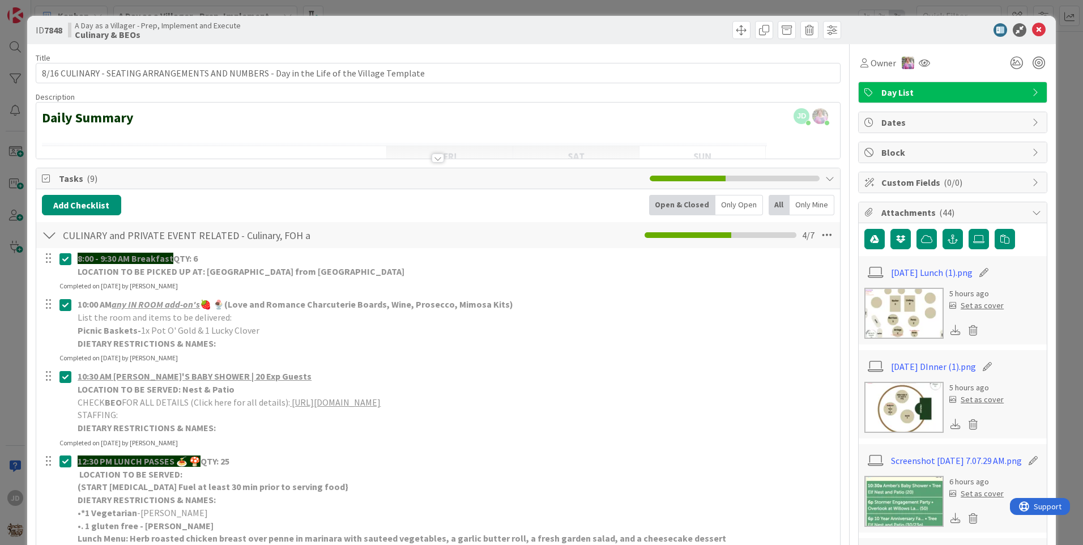
click at [1032, 25] on icon at bounding box center [1039, 30] width 14 height 14
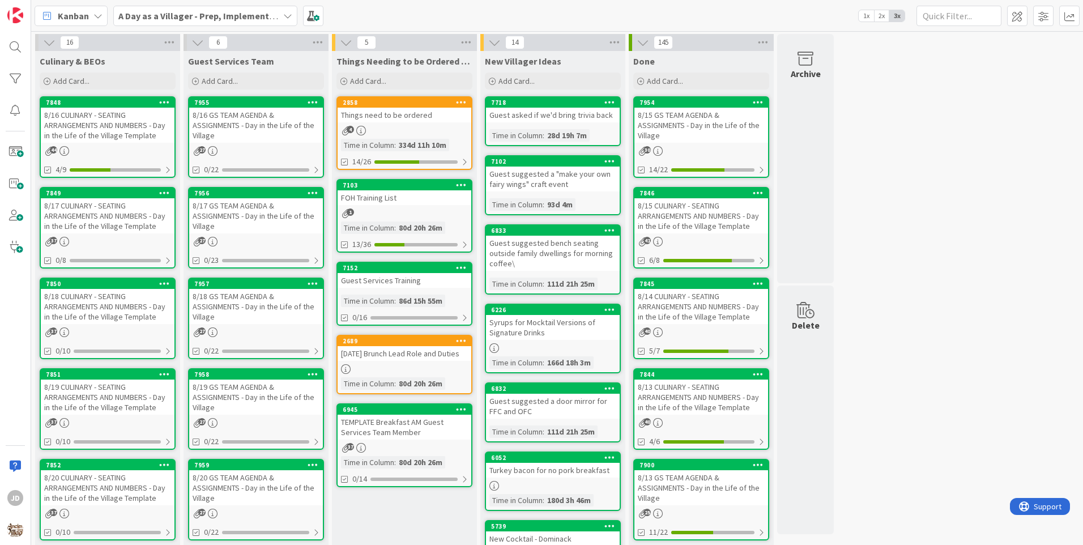
click at [248, 139] on div "8/16 GS TEAM AGENDA & ASSIGNMENTS - Day in the Life of the Village" at bounding box center [256, 125] width 134 height 35
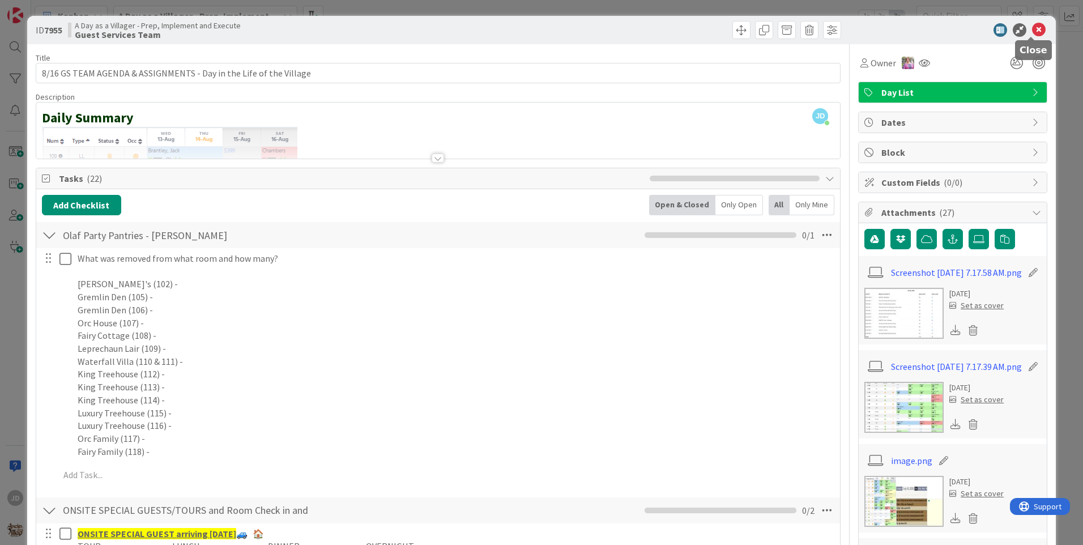
click at [1032, 29] on icon at bounding box center [1039, 30] width 14 height 14
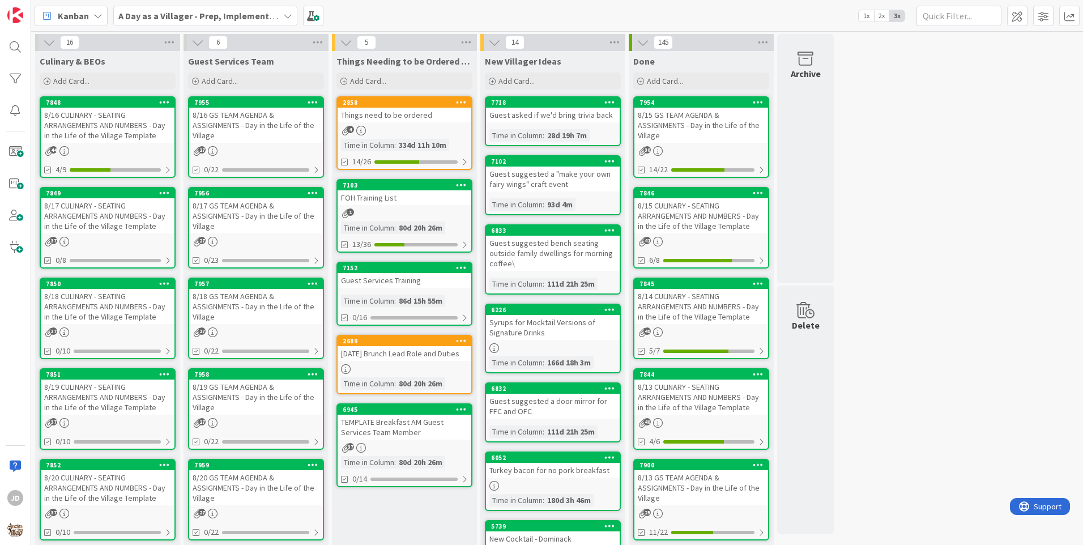
click at [150, 129] on div "8/16 CULINARY - SEATING ARRANGEMENTS AND NUMBERS - Day in the Life of the Villa…" at bounding box center [108, 125] width 134 height 35
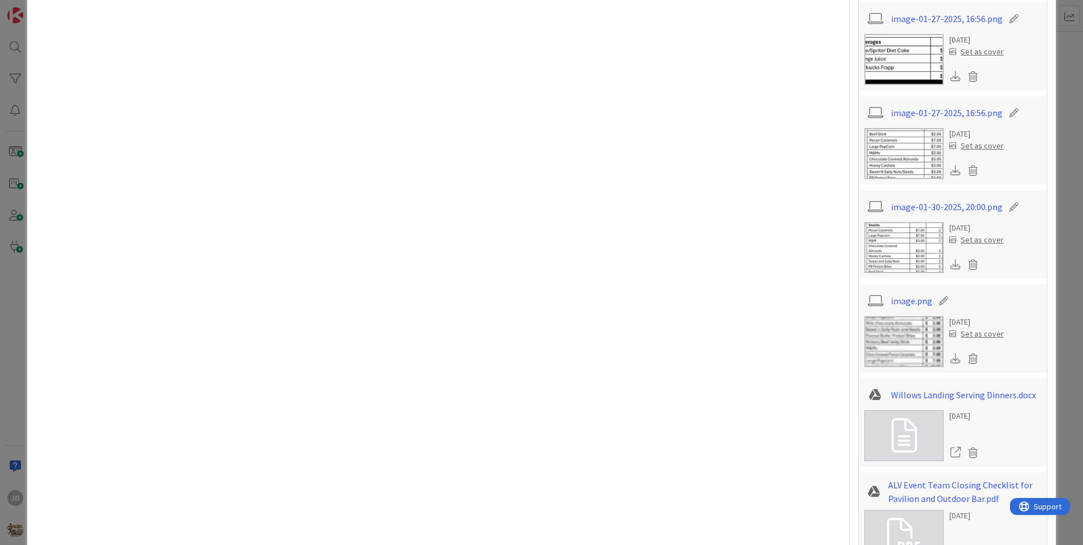
scroll to position [2606, 0]
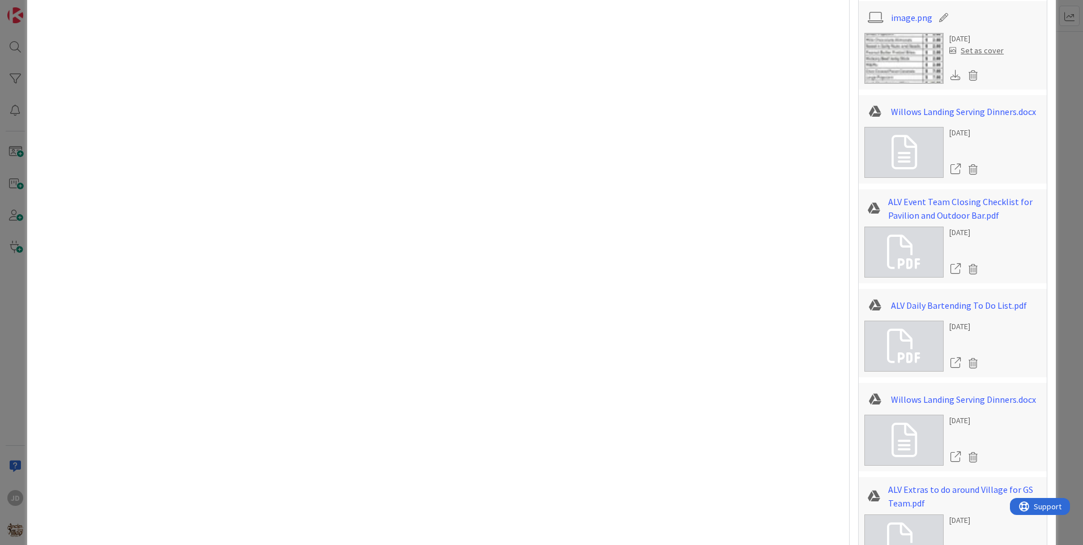
click at [915, 164] on link at bounding box center [903, 152] width 79 height 51
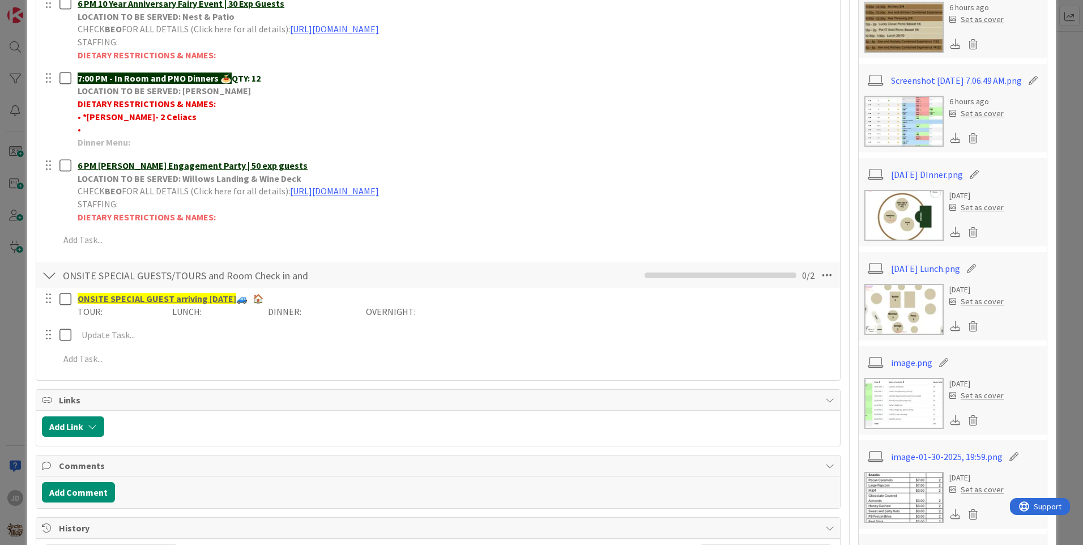
scroll to position [566, 0]
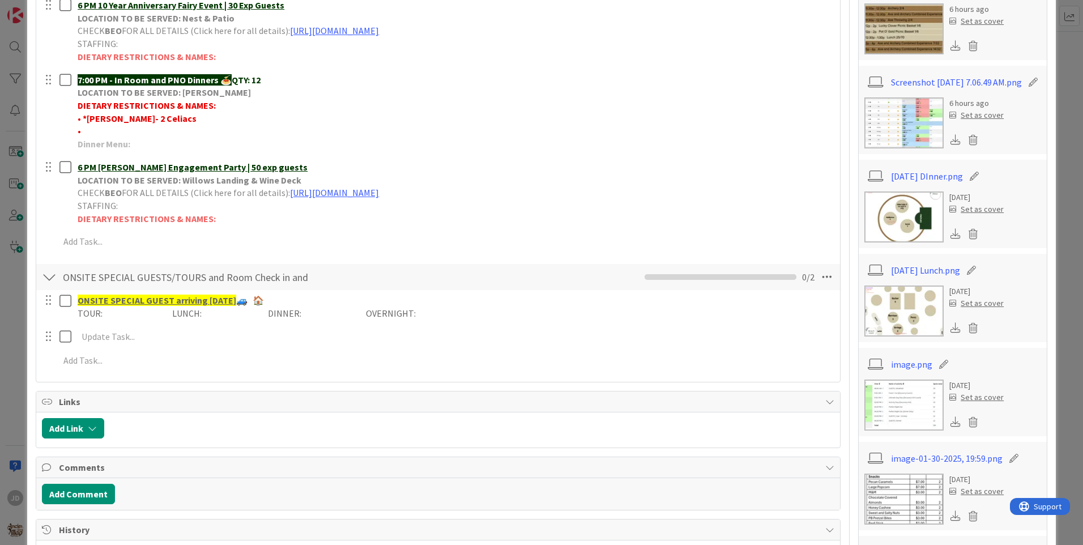
click at [895, 220] on img at bounding box center [903, 216] width 79 height 51
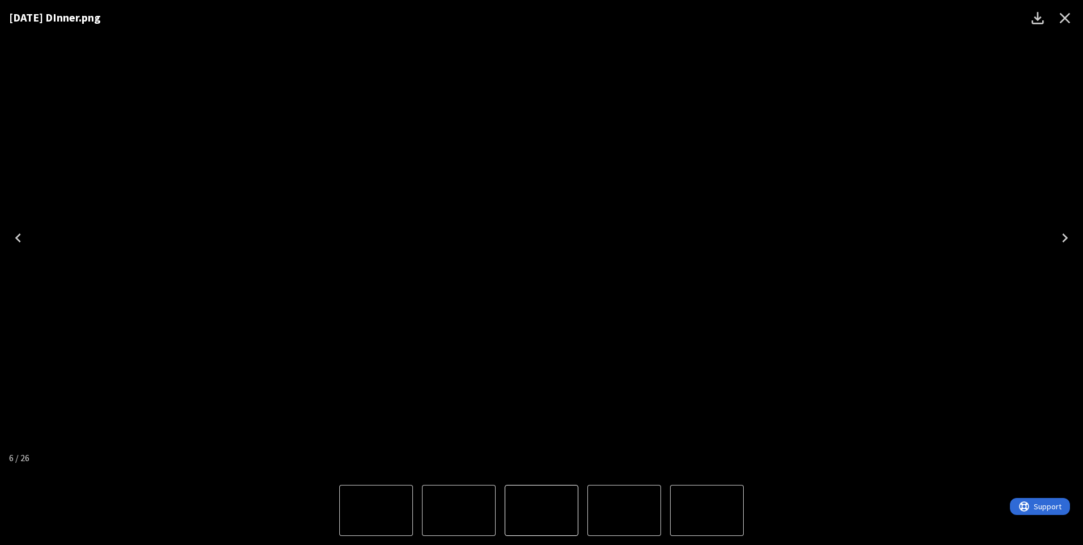
click at [57, 500] on div "Lightbox" at bounding box center [541, 510] width 1083 height 69
click at [1057, 240] on icon "Next" at bounding box center [1065, 238] width 18 height 18
click at [1063, 7] on button "Close" at bounding box center [1064, 18] width 27 height 27
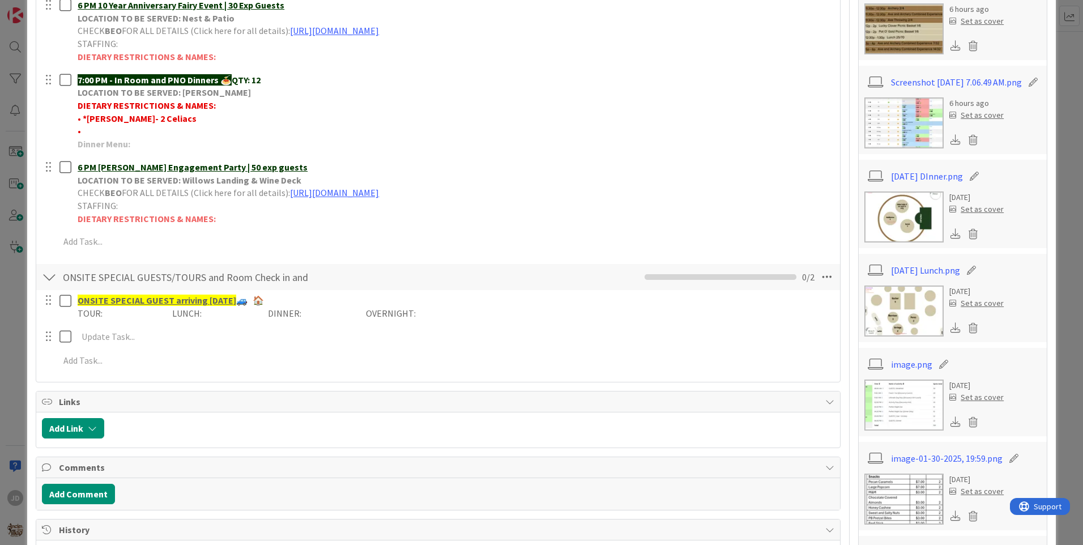
click at [1061, 15] on div "ID 7848 A Day as a Villager - Prep, Implement and Execute Culinary & BEOs Title…" at bounding box center [541, 272] width 1083 height 545
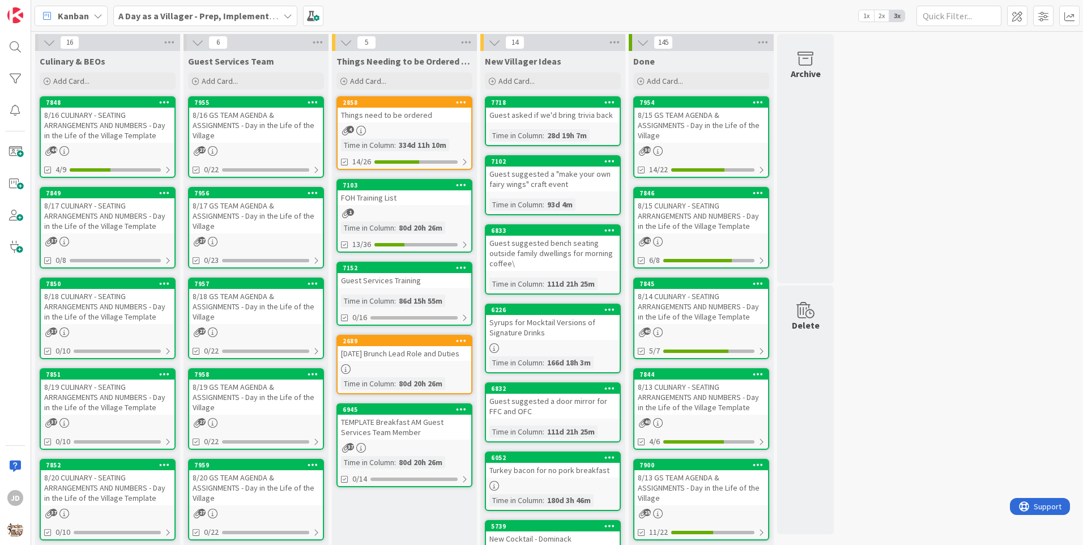
click at [277, 225] on div "8/17 GS TEAM AGENDA & ASSIGNMENTS - Day in the Life of the Village" at bounding box center [256, 215] width 134 height 35
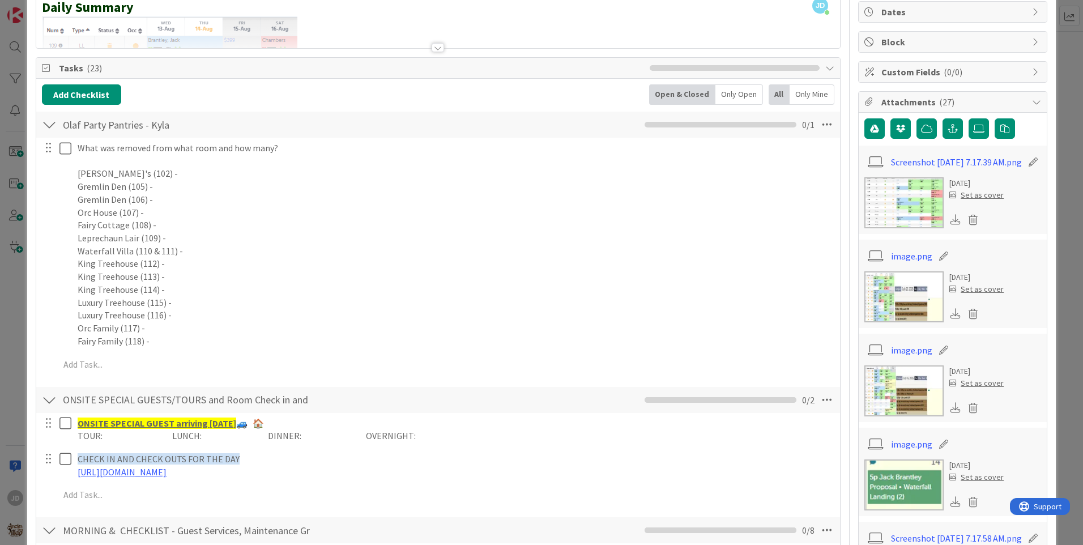
scroll to position [126, 0]
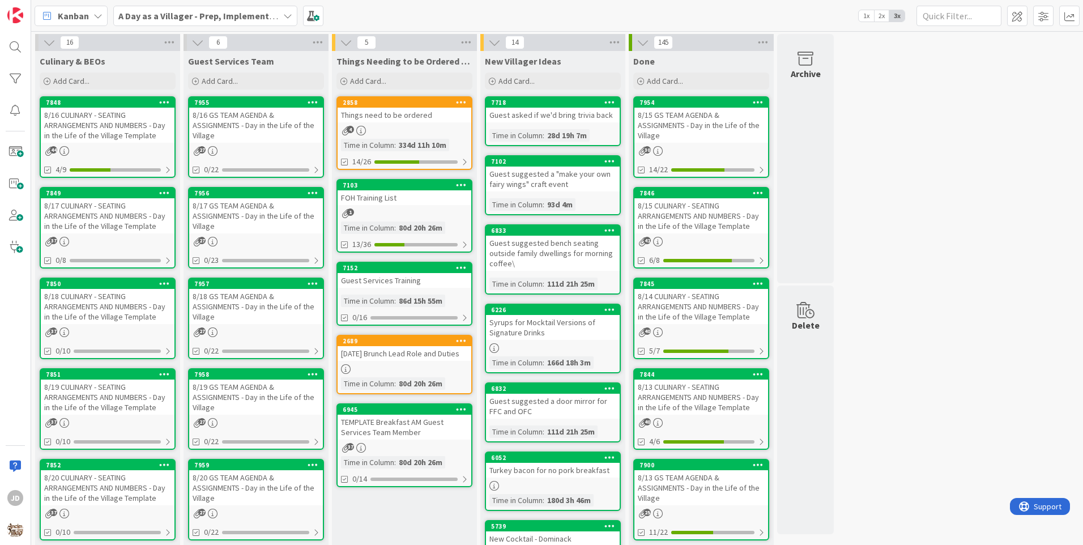
click at [121, 136] on div "8/16 CULINARY - SEATING ARRANGEMENTS AND NUMBERS - Day in the Life of the Villa…" at bounding box center [108, 125] width 134 height 35
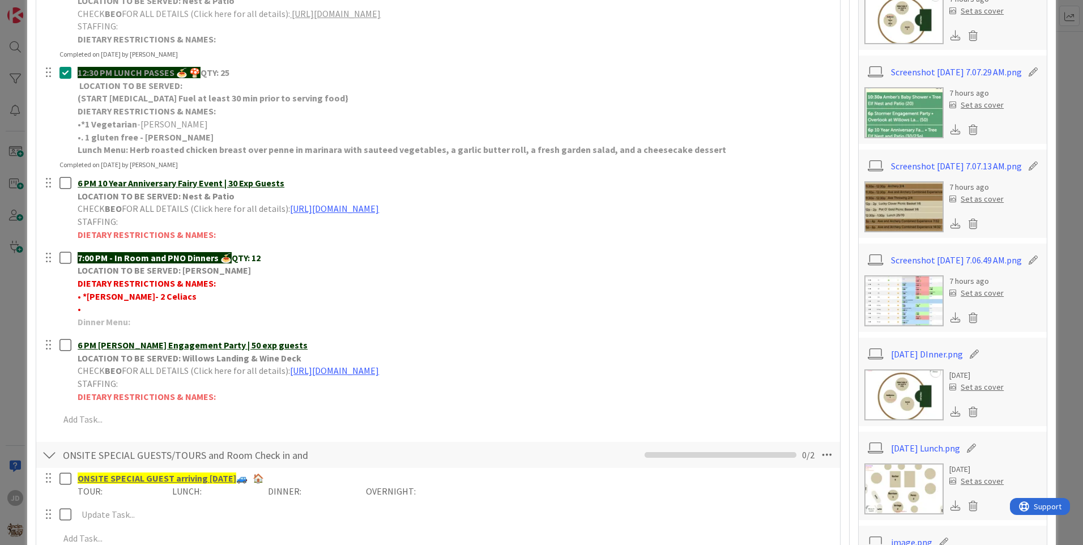
scroll to position [372, 0]
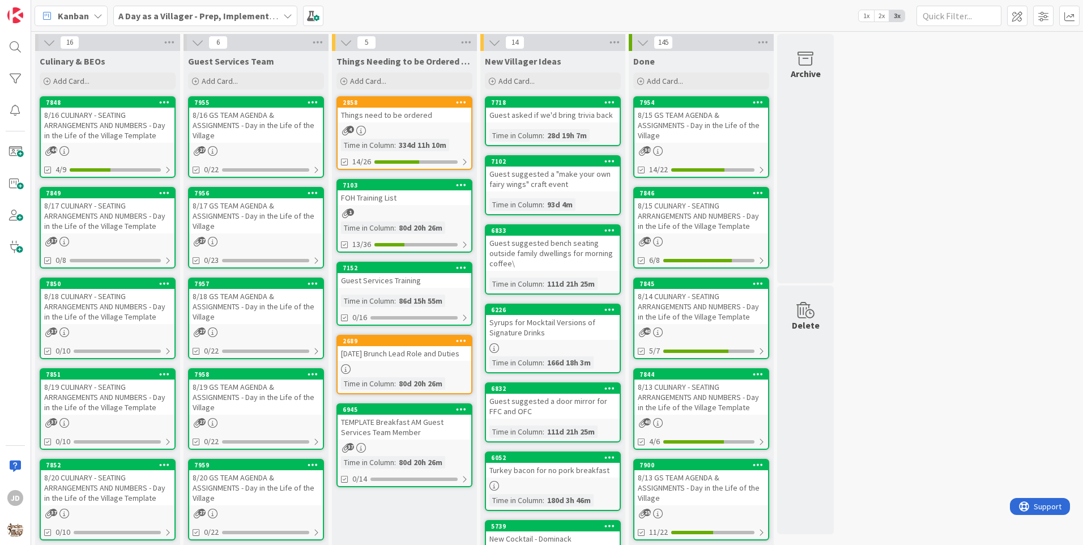
click at [288, 233] on link "7956 8/17 GS TEAM AGENDA & ASSIGNMENTS - Day in the Life of the Village 27 0/23" at bounding box center [256, 228] width 136 height 82
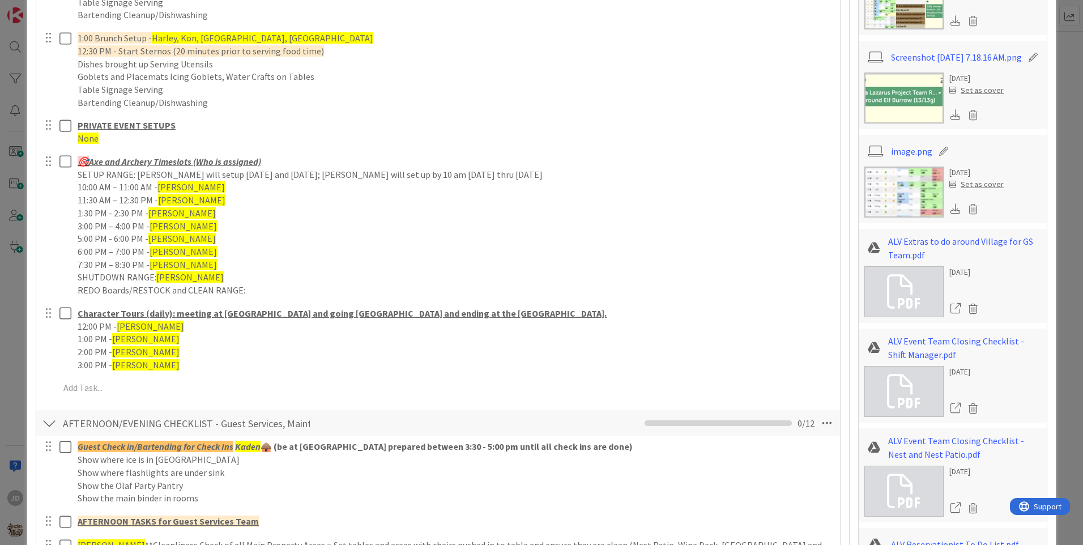
scroll to position [829, 0]
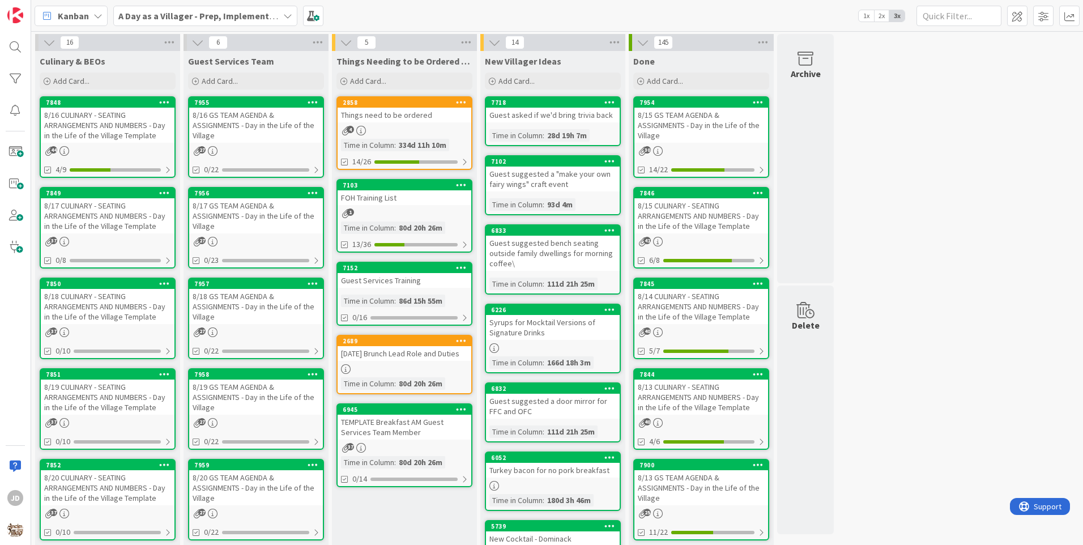
click at [140, 233] on link "7849 8/17 CULINARY - SEATING ARRANGEMENTS AND NUMBERS - Day in the Life of the …" at bounding box center [108, 228] width 136 height 82
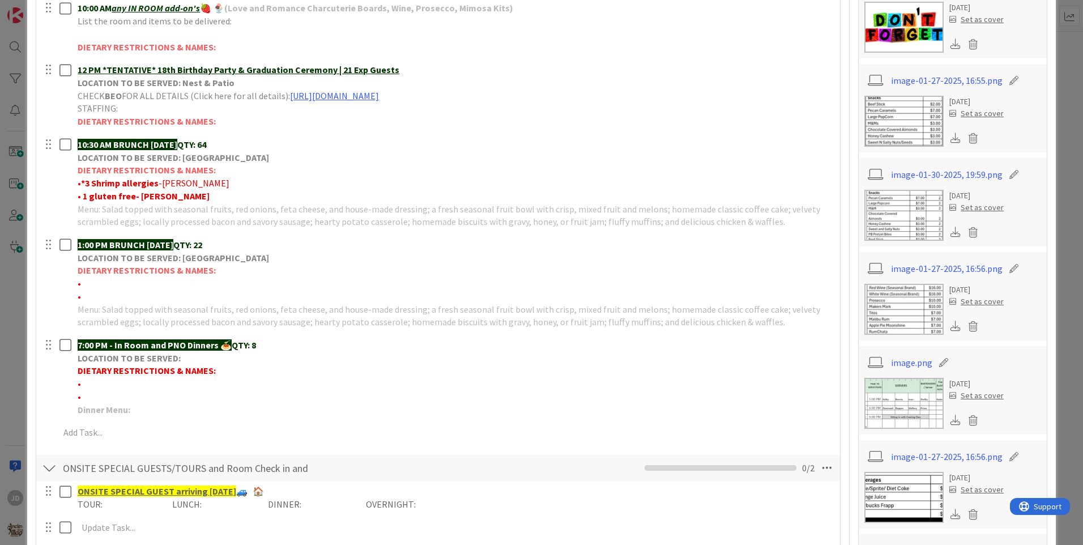
scroll to position [297, 0]
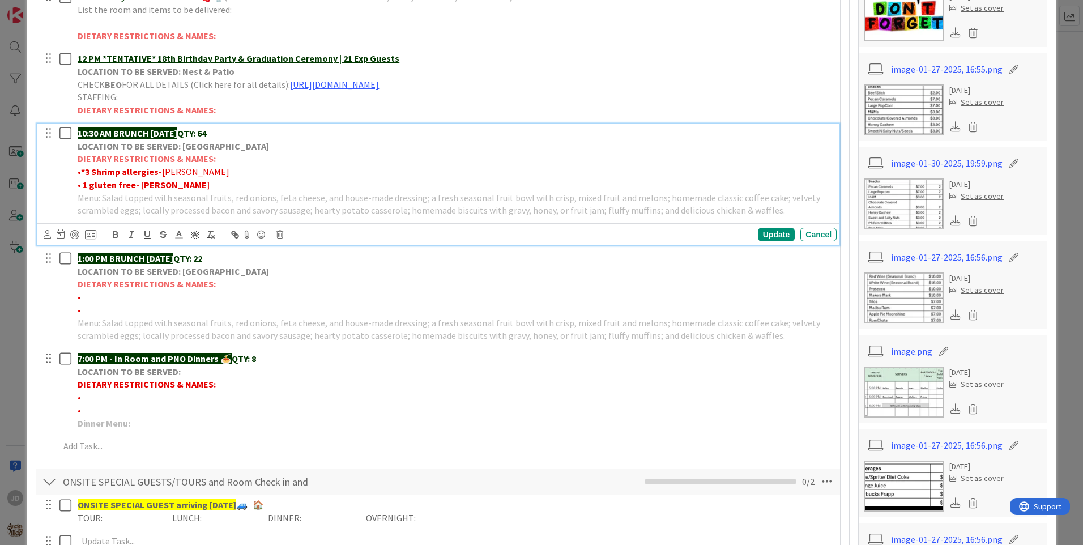
click at [292, 169] on p "• *3 Shrimp [MEDICAL_DATA] -[PERSON_NAME]" at bounding box center [455, 171] width 755 height 13
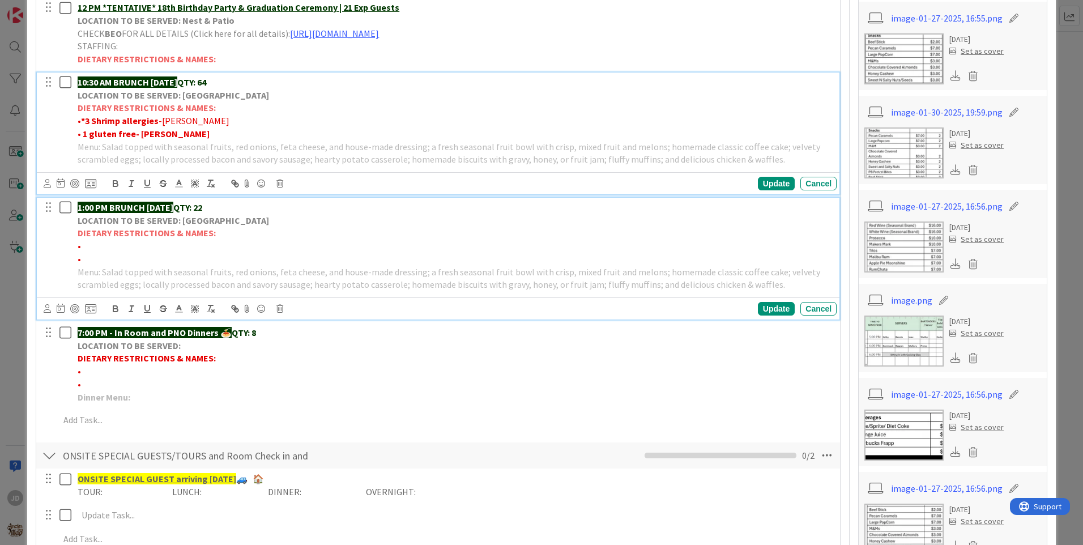
click at [334, 225] on p "LOCATION TO BE SERVED: [GEOGRAPHIC_DATA]" at bounding box center [455, 220] width 755 height 13
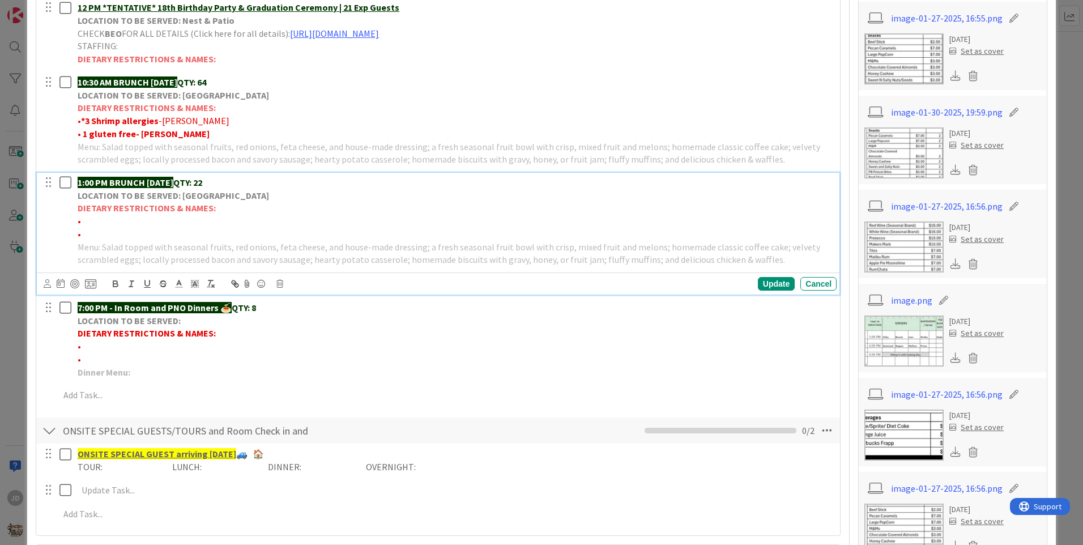
scroll to position [323, 0]
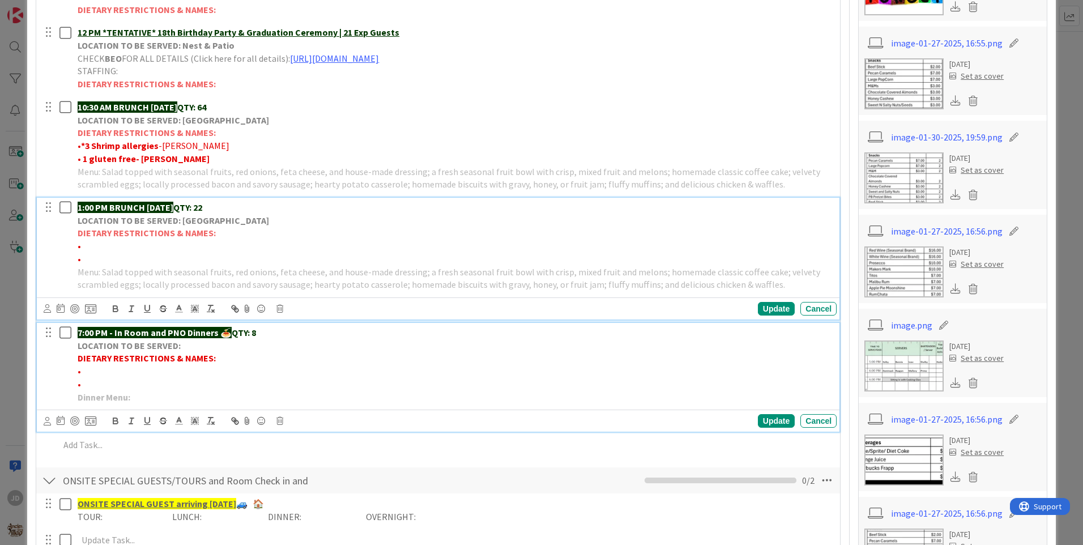
click at [394, 333] on p "7:00 PM - In Room and PNO Dinners 🍝 QTY: 8" at bounding box center [455, 332] width 755 height 13
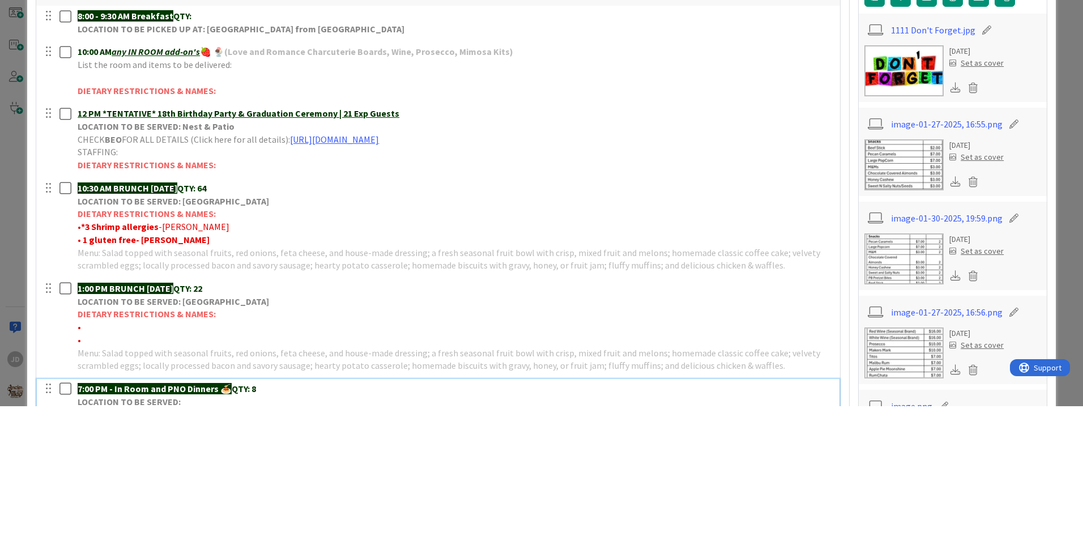
scroll to position [66, 0]
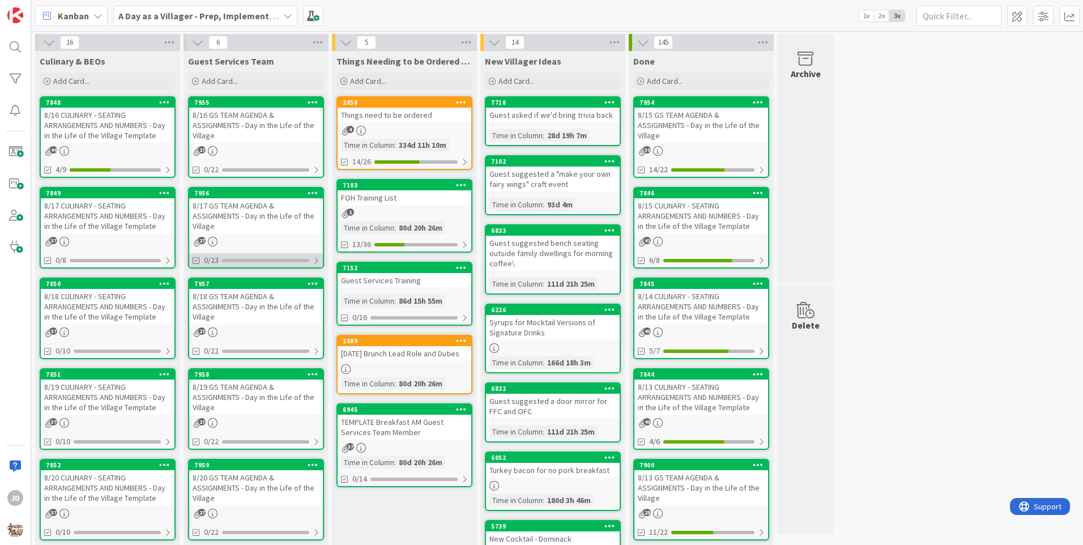
click at [282, 255] on div "0/23" at bounding box center [256, 260] width 134 height 14
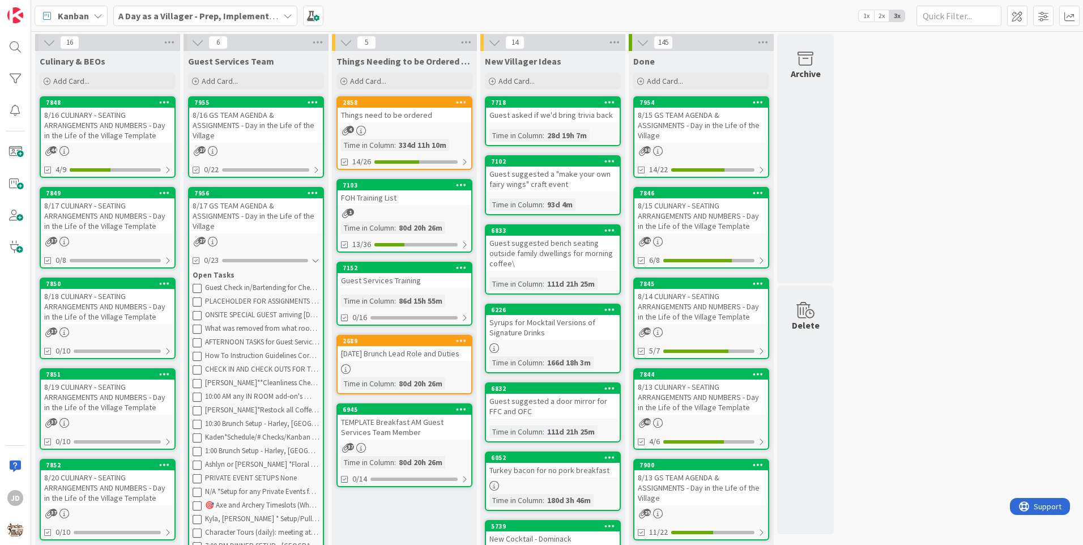
click at [267, 214] on div "8/17 GS TEAM AGENDA & ASSIGNMENTS - Day in the Life of the Village" at bounding box center [256, 215] width 134 height 35
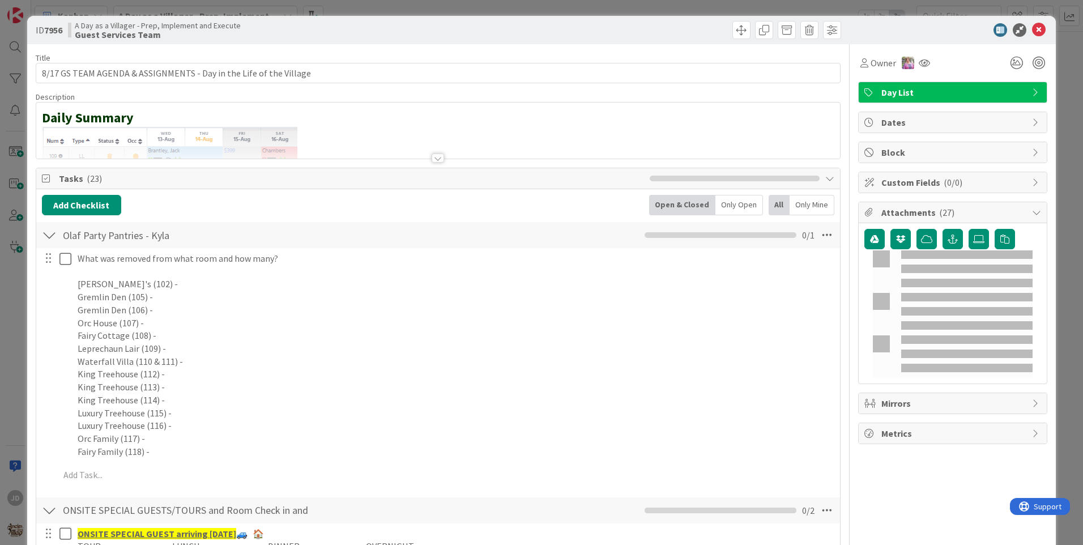
click at [1016, 28] on icon at bounding box center [1020, 30] width 14 height 14
click at [1034, 24] on icon at bounding box center [1039, 30] width 14 height 14
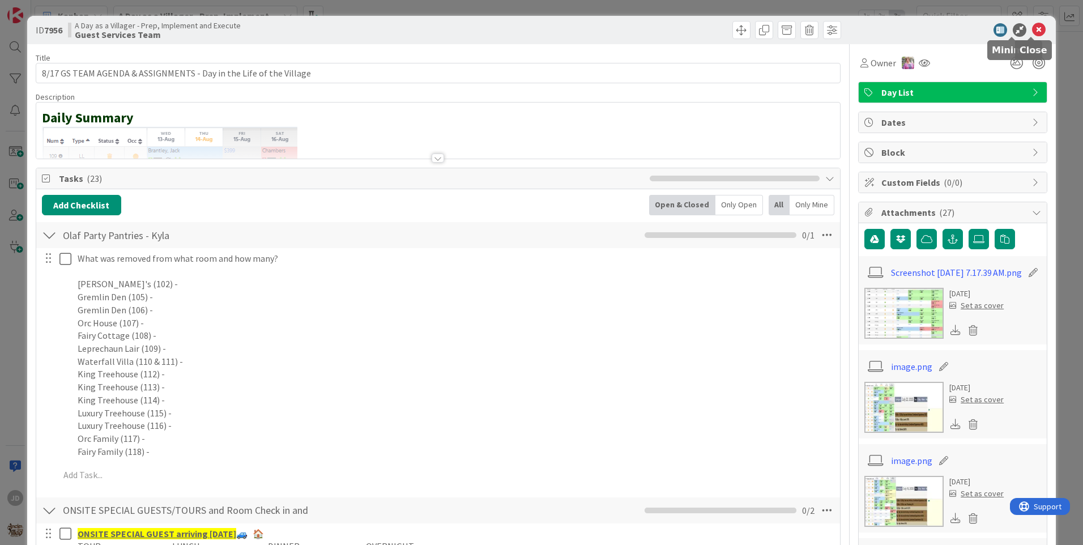
click at [1032, 25] on icon at bounding box center [1039, 30] width 14 height 14
click at [1032, 32] on icon at bounding box center [1039, 30] width 14 height 14
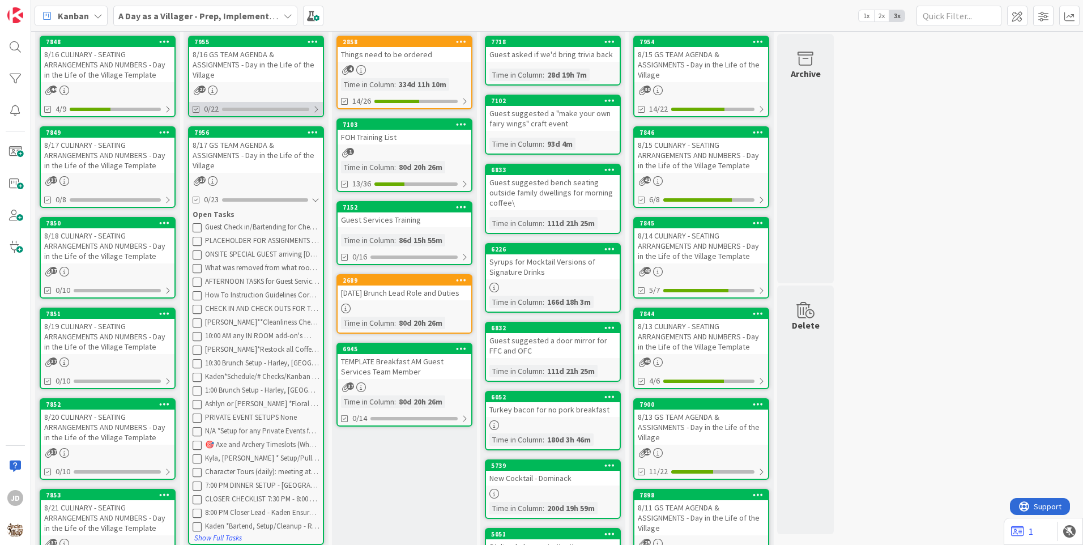
click at [254, 104] on div "0/22" at bounding box center [256, 109] width 134 height 14
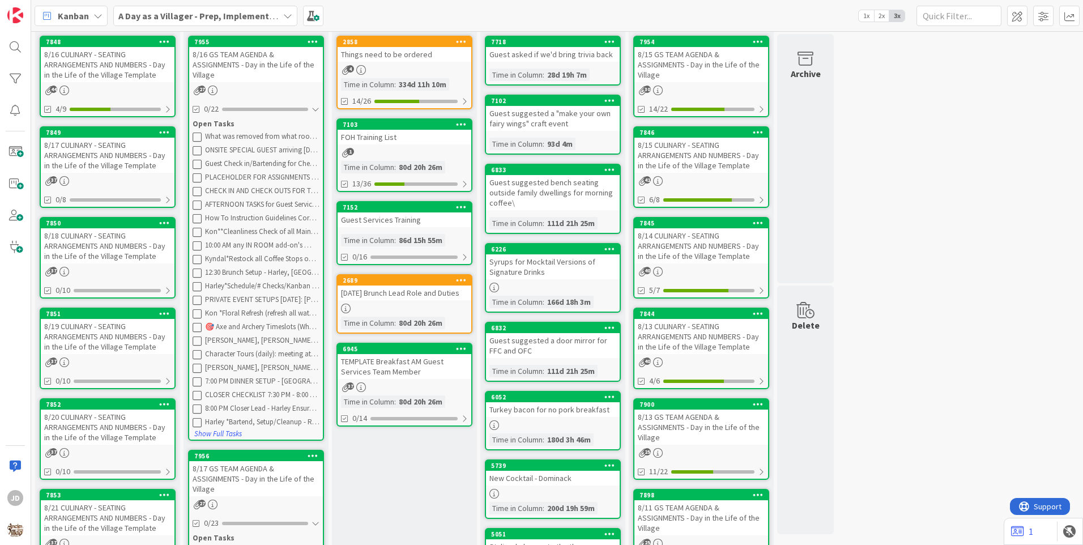
click at [269, 70] on div "8/16 GS TEAM AGENDA & ASSIGNMENTS - Day in the Life of the Village" at bounding box center [256, 64] width 134 height 35
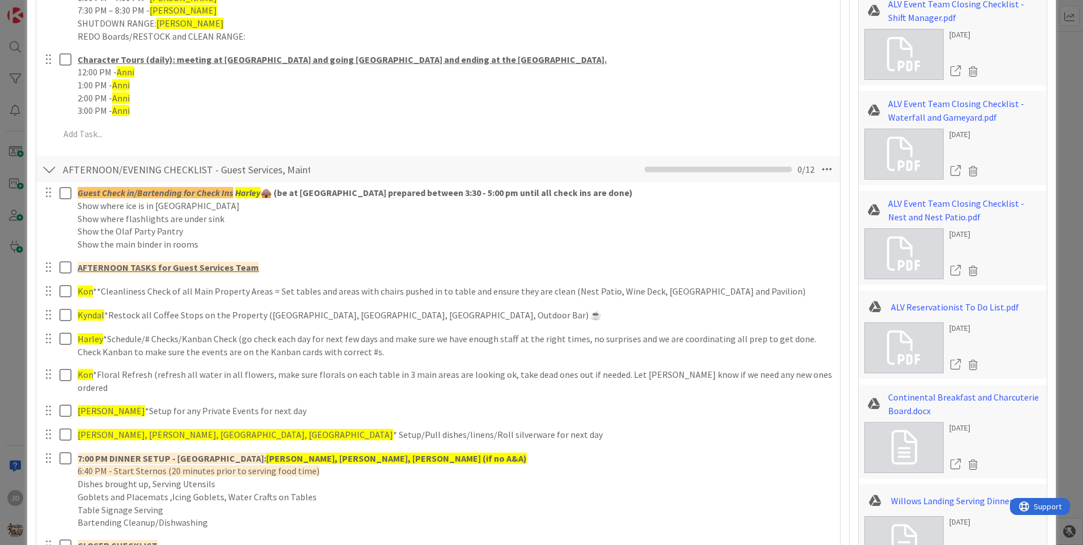
scroll to position [1328, 0]
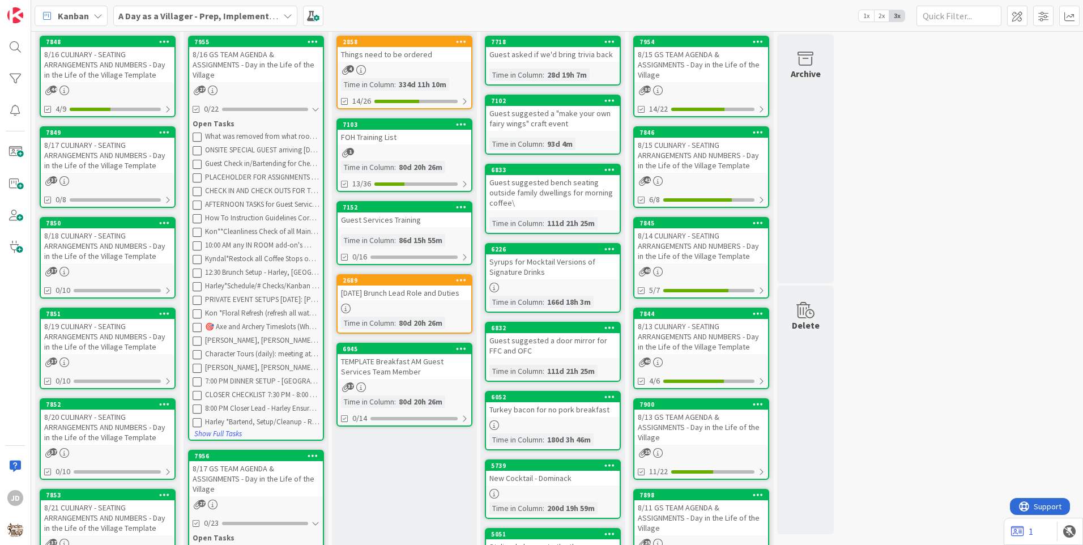
click at [121, 161] on div "8/17 CULINARY - SEATING ARRANGEMENTS AND NUMBERS - Day in the Life of the Villa…" at bounding box center [108, 155] width 134 height 35
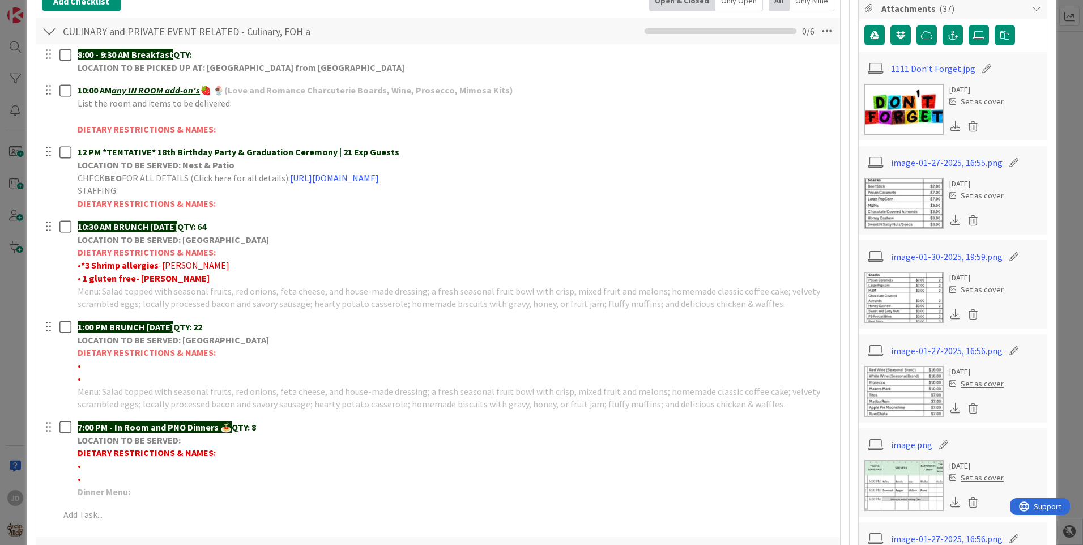
scroll to position [208, 0]
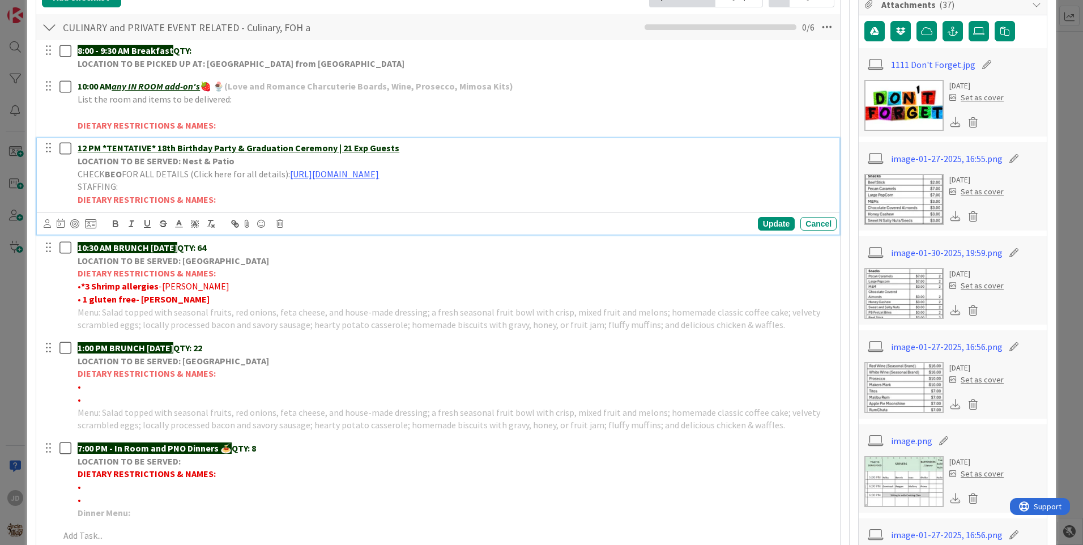
click at [330, 154] on p "12 PM *TENTATIVE* 18th Birthday Party & Graduation Ceremony | 21 Exp Guests" at bounding box center [455, 148] width 755 height 13
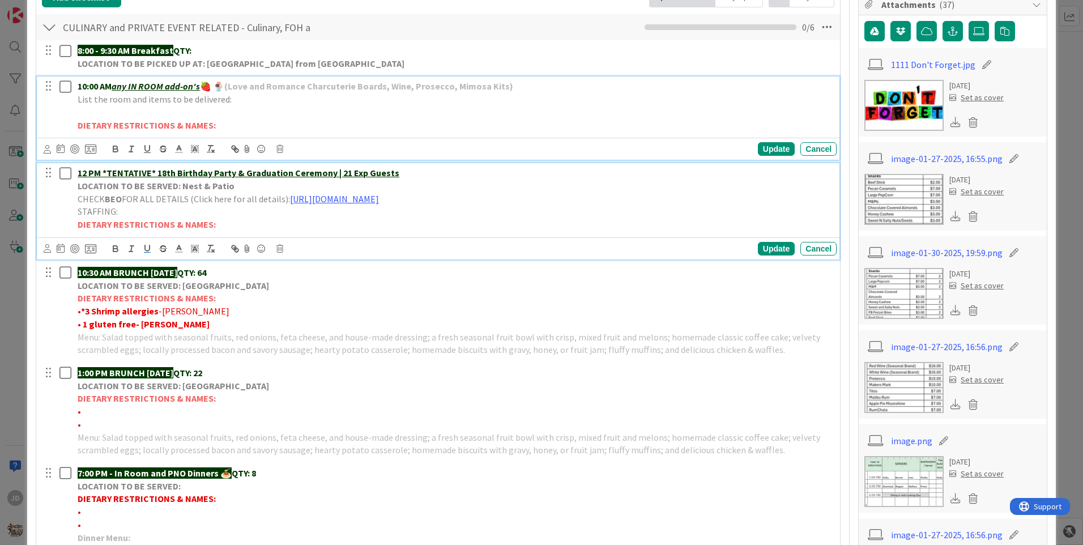
click at [409, 123] on p "DIETARY RESTRICTIONS & NAMES:" at bounding box center [455, 125] width 755 height 13
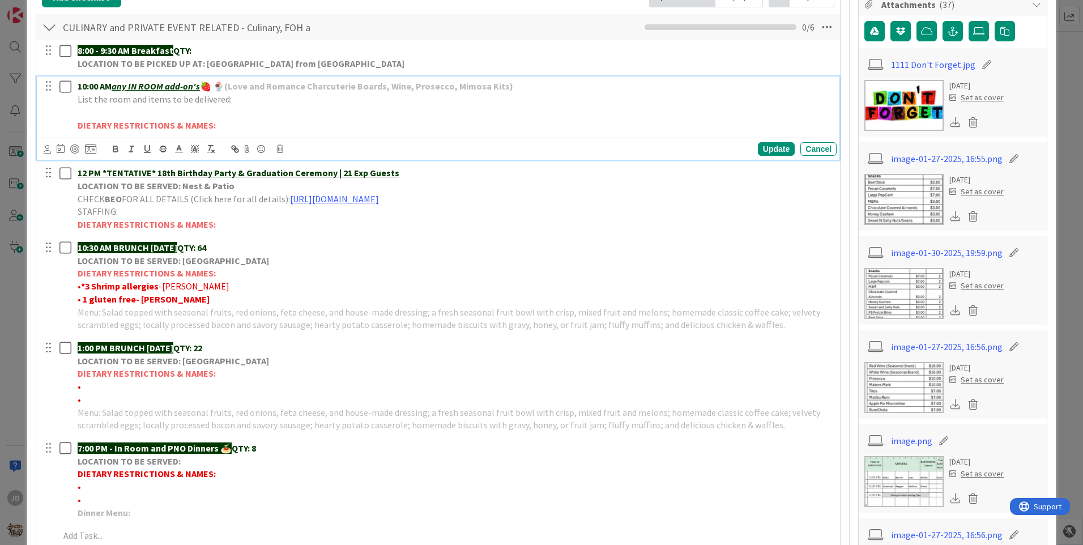
scroll to position [0, 0]
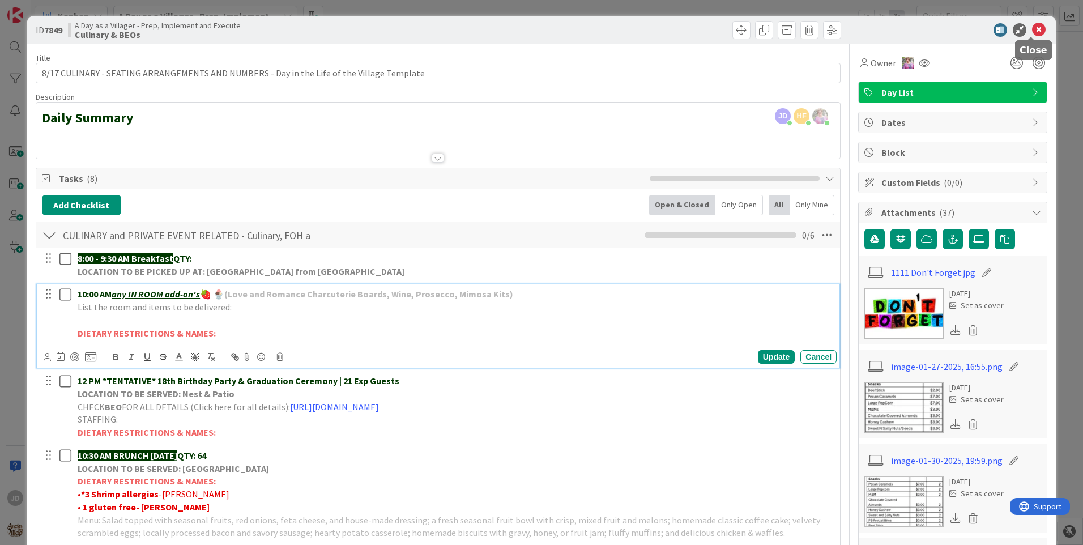
click at [1032, 29] on icon at bounding box center [1039, 30] width 14 height 14
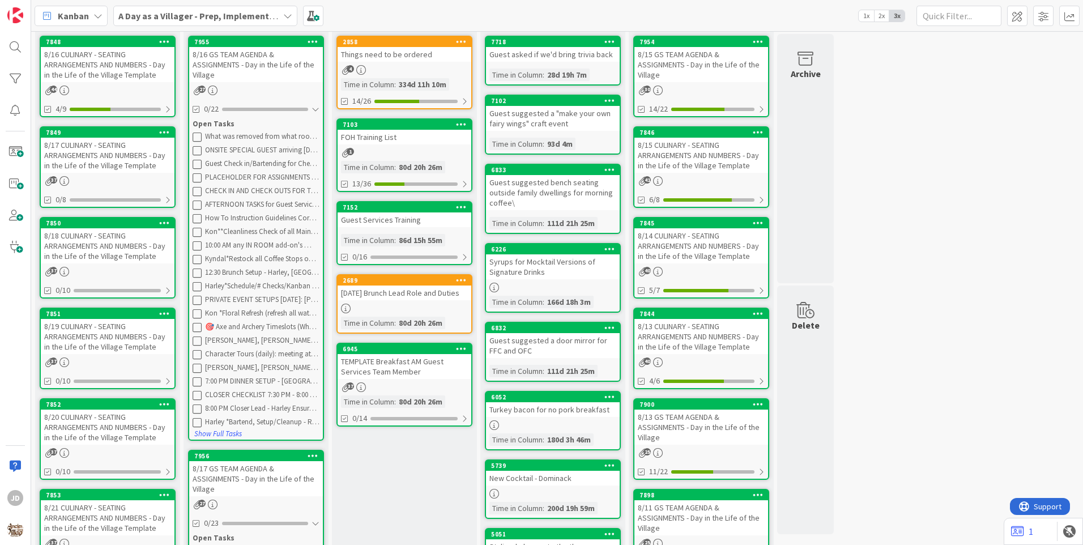
click at [265, 58] on div "8/16 GS TEAM AGENDA & ASSIGNMENTS - Day in the Life of the Village" at bounding box center [256, 64] width 134 height 35
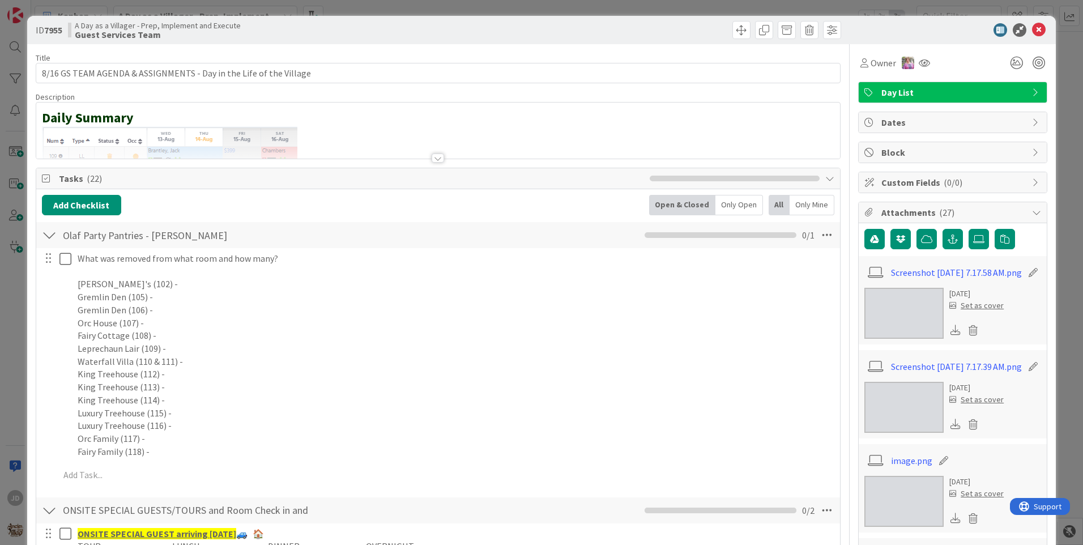
scroll to position [113, 0]
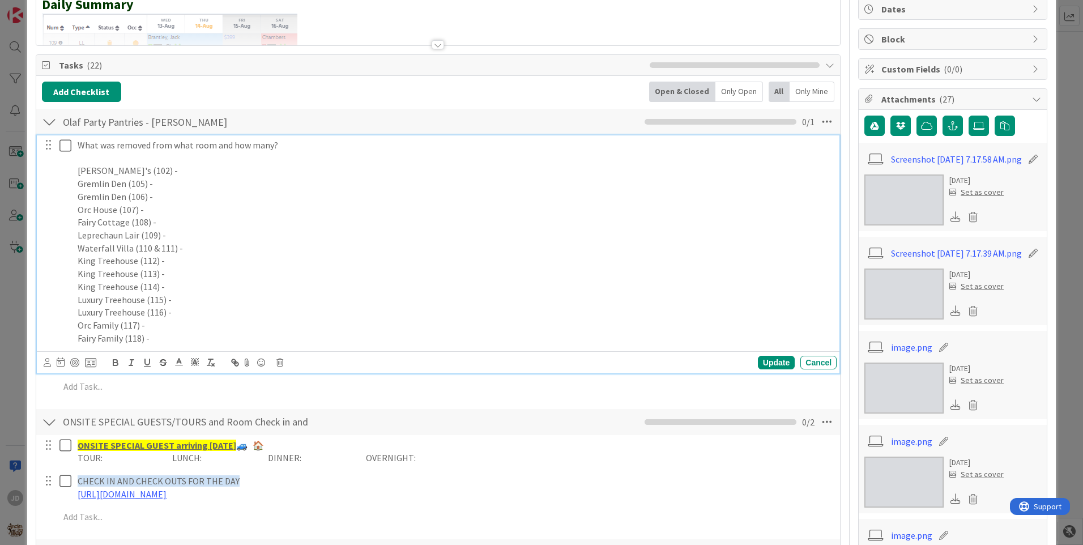
click at [195, 167] on p "[PERSON_NAME]'s (102) -" at bounding box center [455, 170] width 755 height 13
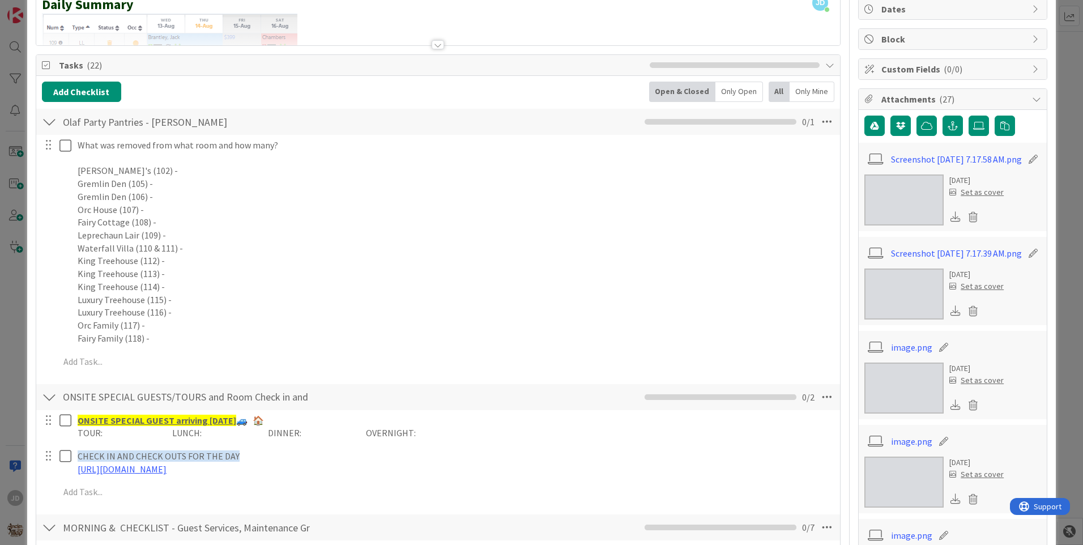
click at [161, 323] on p "Orc Family (117) -" at bounding box center [455, 325] width 755 height 13
click at [178, 214] on p "Orc House (107) -" at bounding box center [455, 209] width 755 height 13
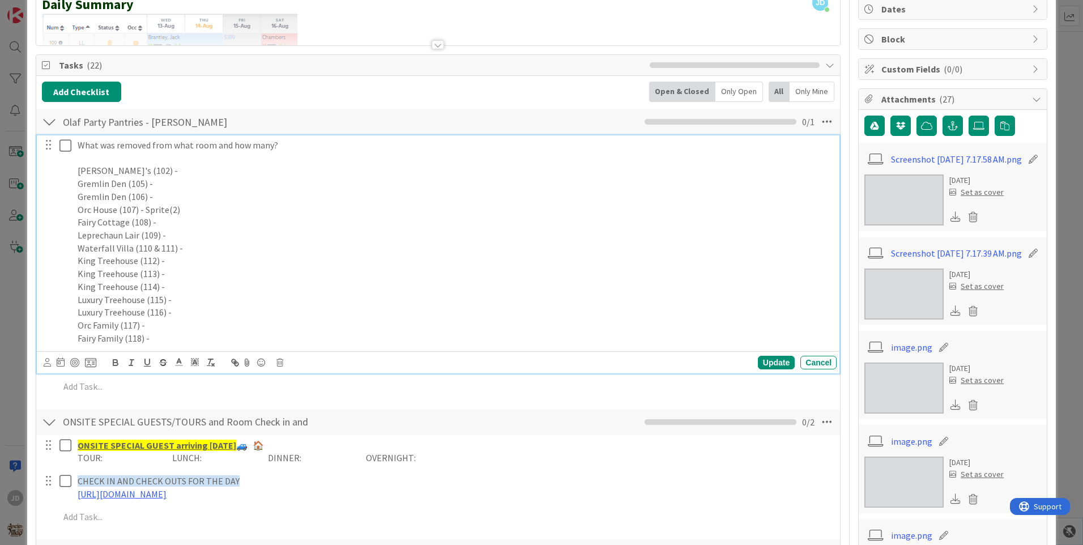
click at [198, 214] on p "Orc House (107) - Sprite(2)" at bounding box center [455, 209] width 755 height 13
click at [170, 260] on p "King Treehouse (112) -" at bounding box center [455, 260] width 755 height 13
click at [364, 351] on div "Update Cancel" at bounding box center [438, 362] width 803 height 22
click at [364, 346] on div "What was removed from what room and how many? Bokee's (102) - Gremlin Den (105)…" at bounding box center [455, 241] width 764 height 213
click at [359, 340] on p "Fairy Family (118) -" at bounding box center [455, 338] width 755 height 13
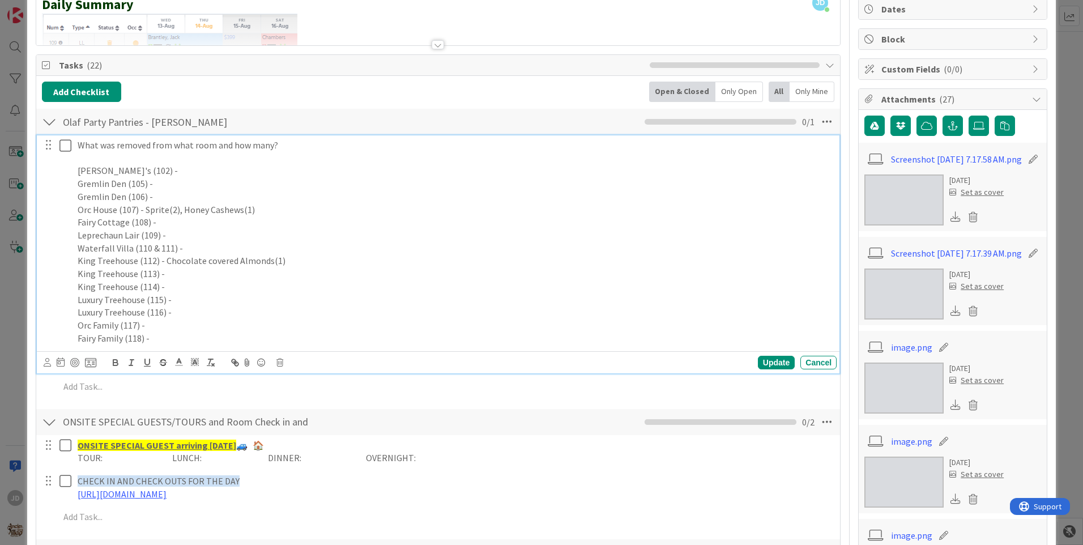
click at [162, 157] on p at bounding box center [455, 158] width 755 height 13
click at [71, 146] on icon at bounding box center [67, 146] width 17 height 14
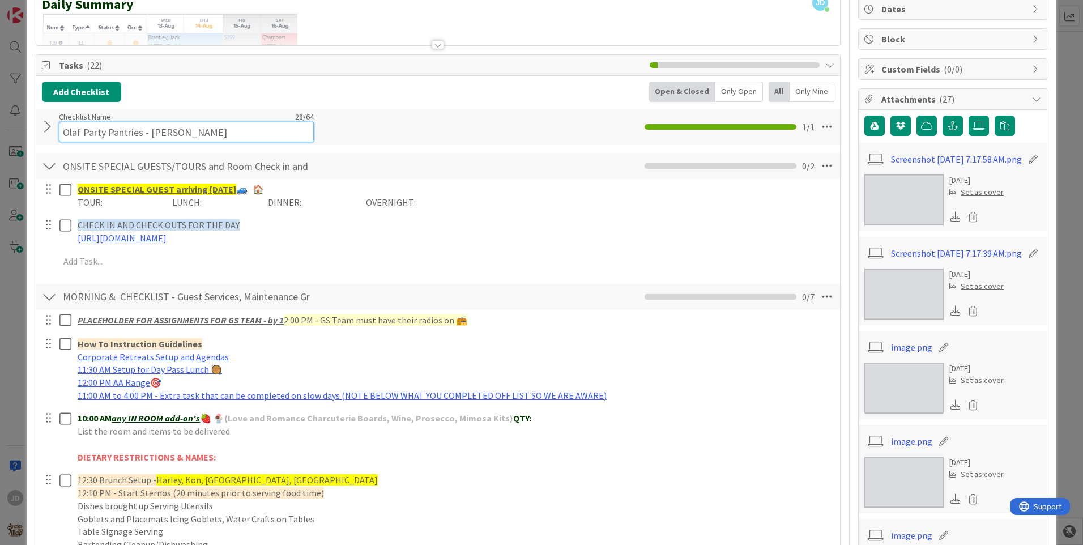
click at [104, 122] on input "Olaf Party Pantries - [PERSON_NAME]" at bounding box center [186, 132] width 255 height 20
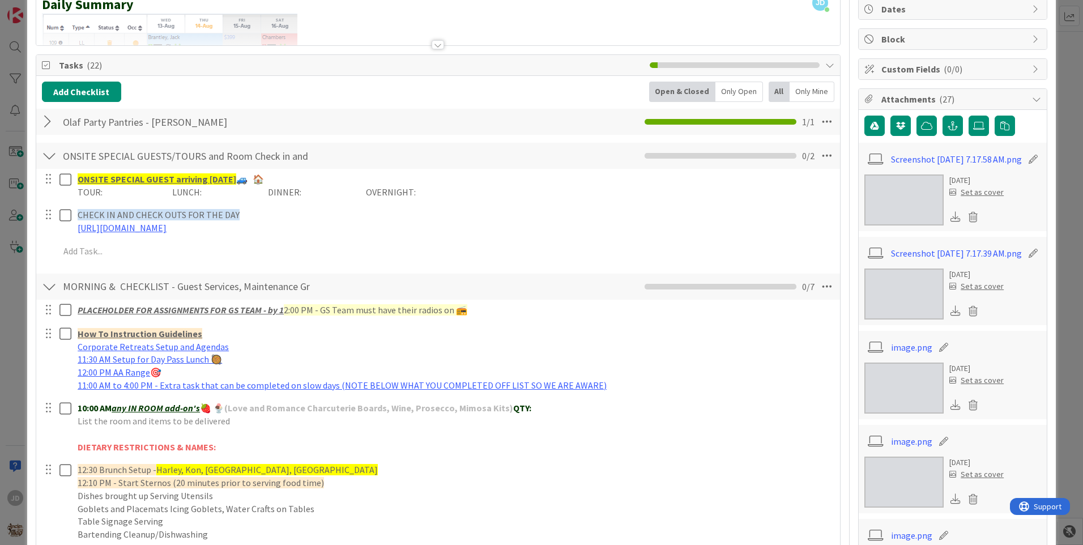
click at [48, 122] on div at bounding box center [49, 122] width 15 height 20
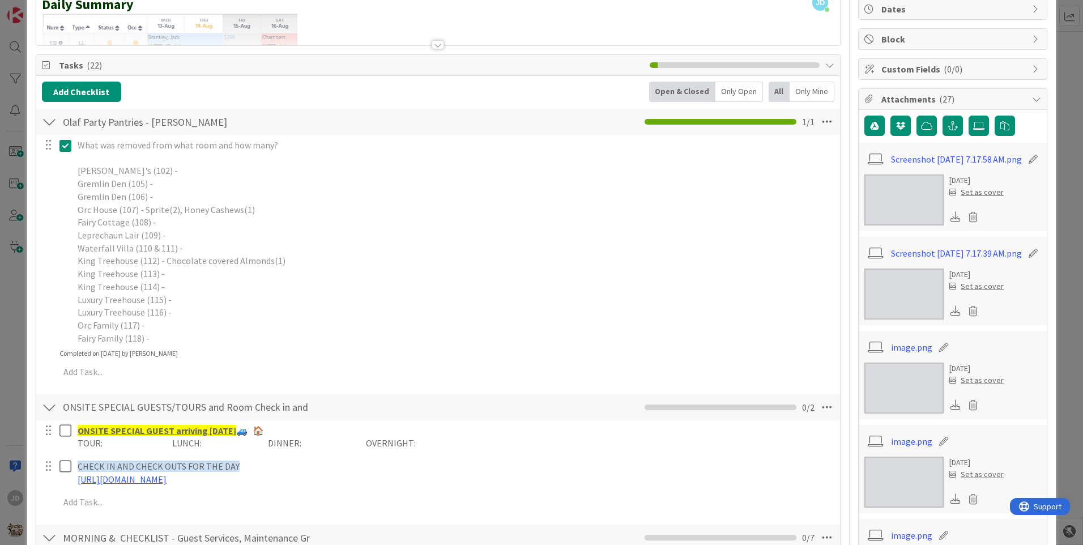
click at [126, 150] on p "What was removed from what room and how many?" at bounding box center [455, 145] width 755 height 13
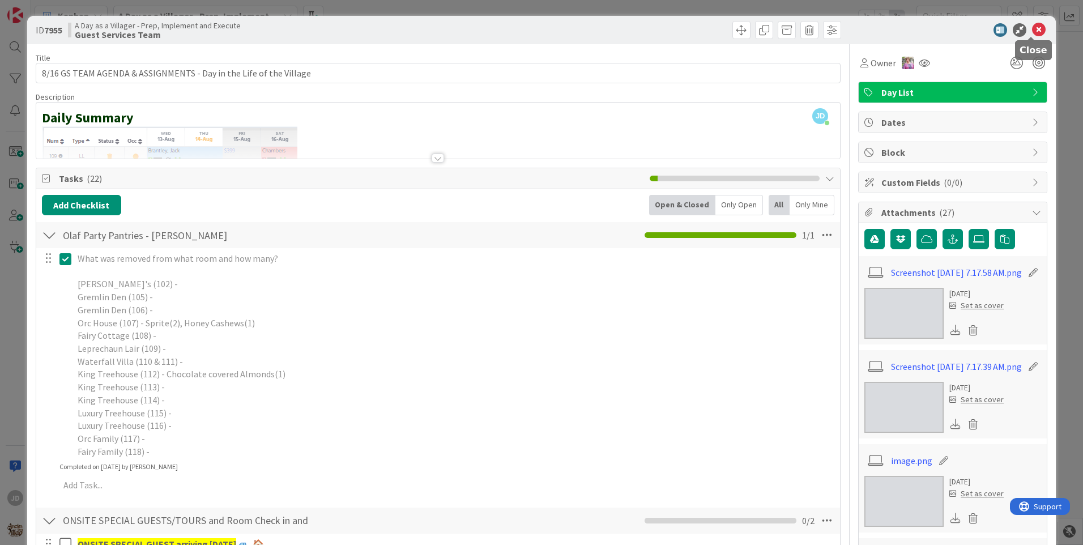
click at [1032, 31] on icon at bounding box center [1039, 30] width 14 height 14
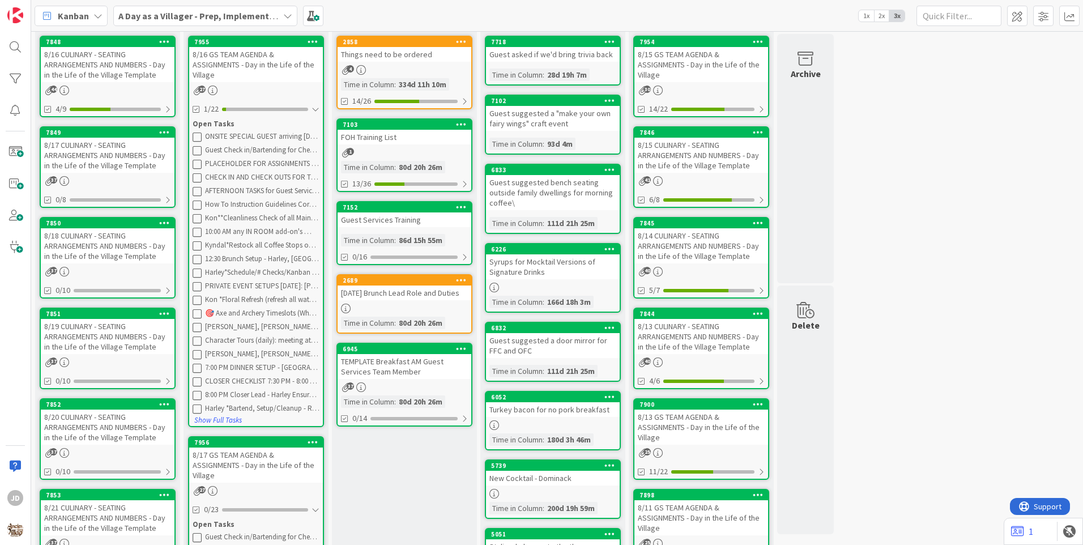
click at [114, 58] on div "8/16 CULINARY - SEATING ARRANGEMENTS AND NUMBERS - Day in the Life of the Villa…" at bounding box center [108, 64] width 134 height 35
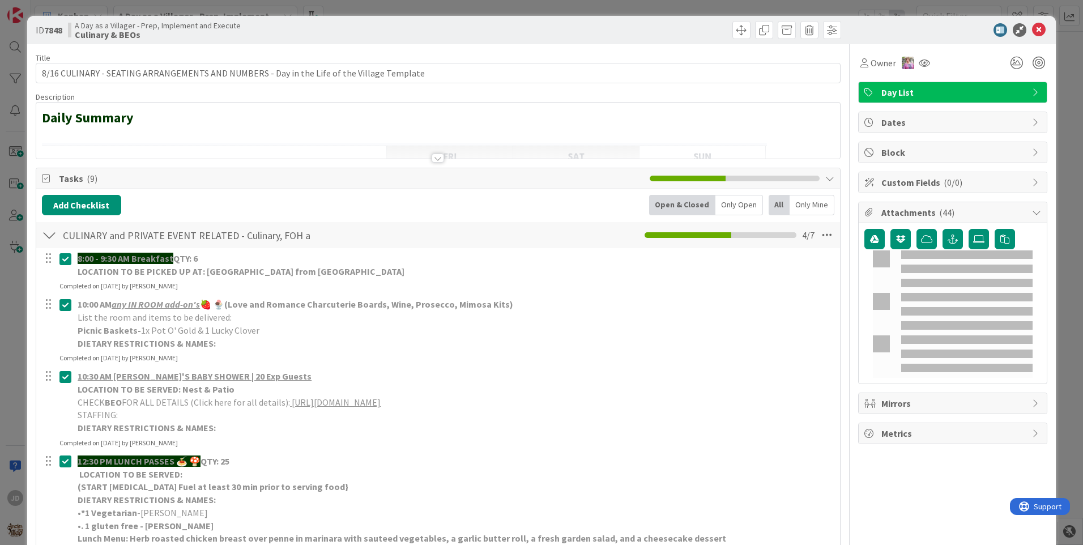
click at [85, 347] on strong "DIETARY RESTRICTIONS & NAMES:" at bounding box center [147, 343] width 138 height 11
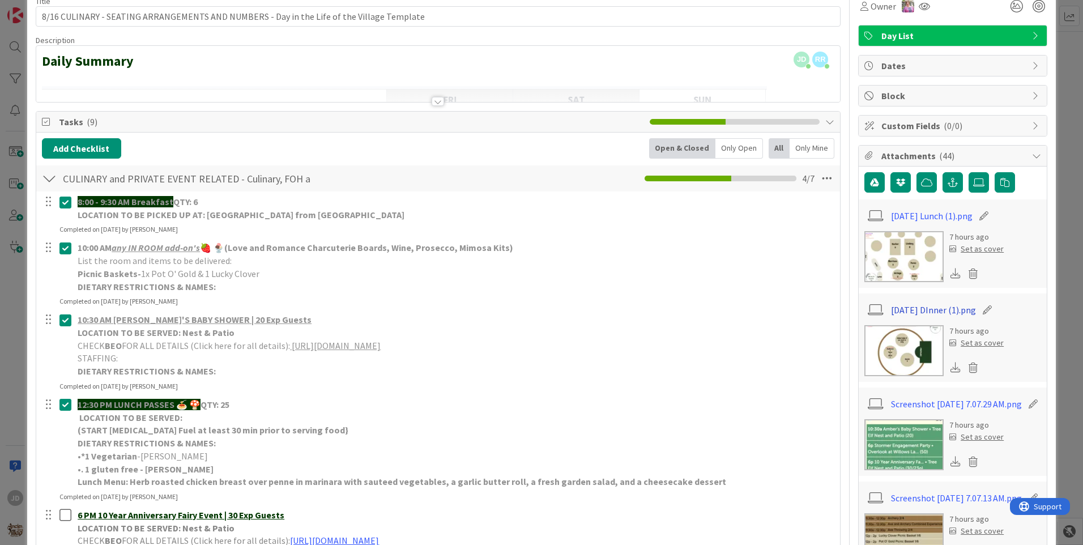
click at [914, 308] on link "[DATE] DInner (1).png" at bounding box center [933, 310] width 85 height 14
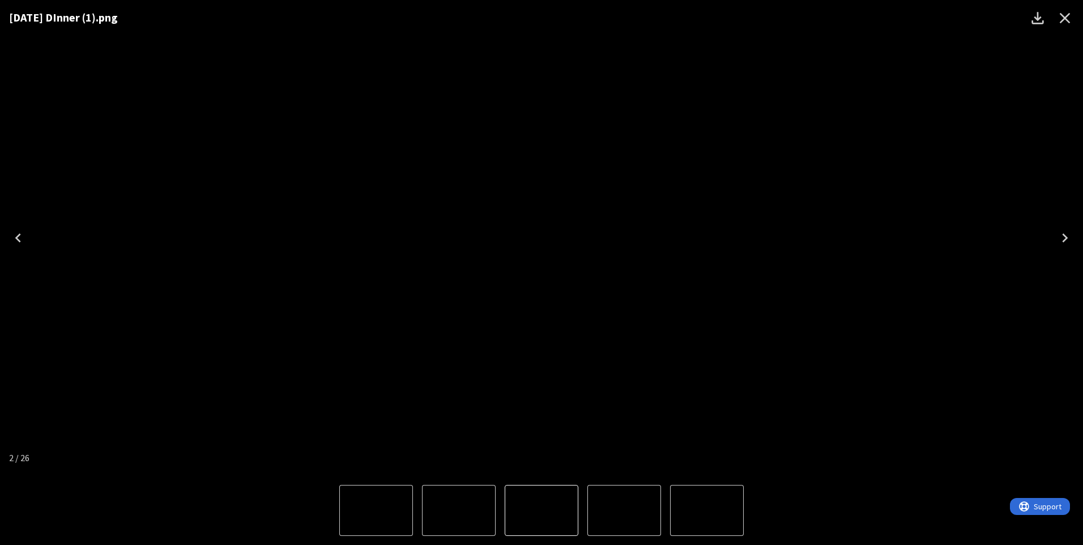
click at [1064, 15] on icon "Close" at bounding box center [1065, 18] width 18 height 18
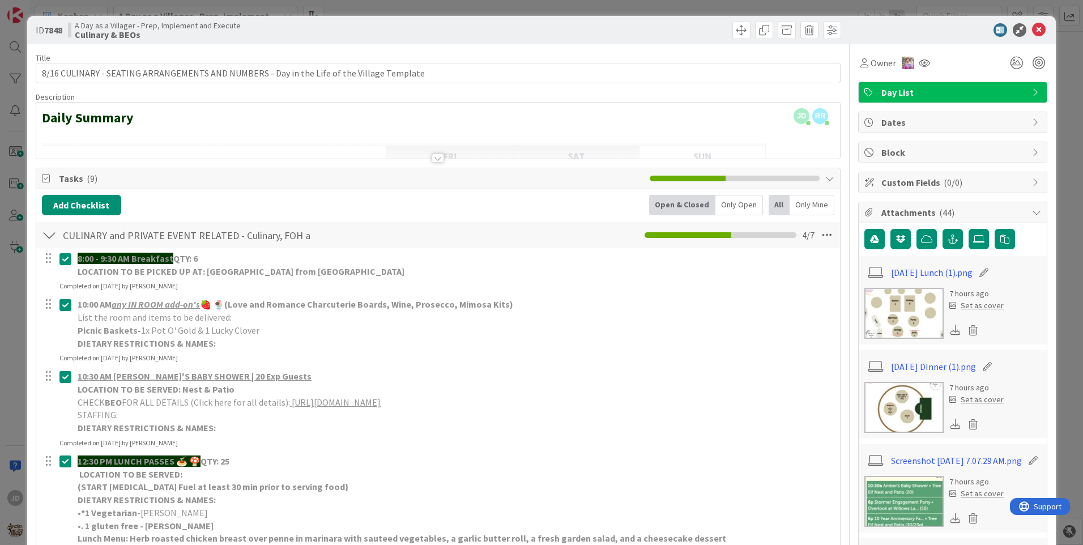
click at [1032, 29] on icon at bounding box center [1039, 30] width 14 height 14
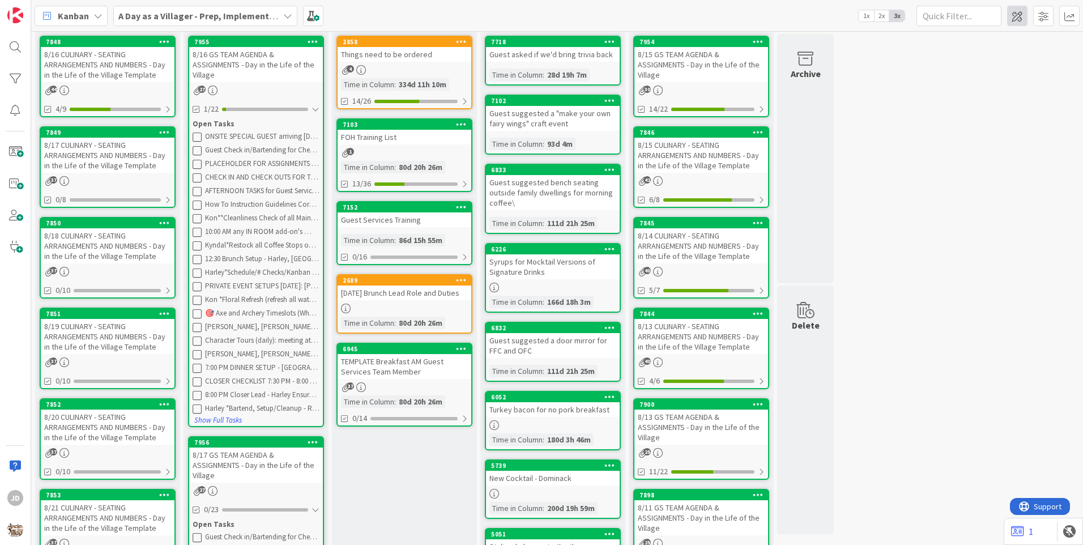
click at [1025, 22] on span at bounding box center [1017, 16] width 20 height 20
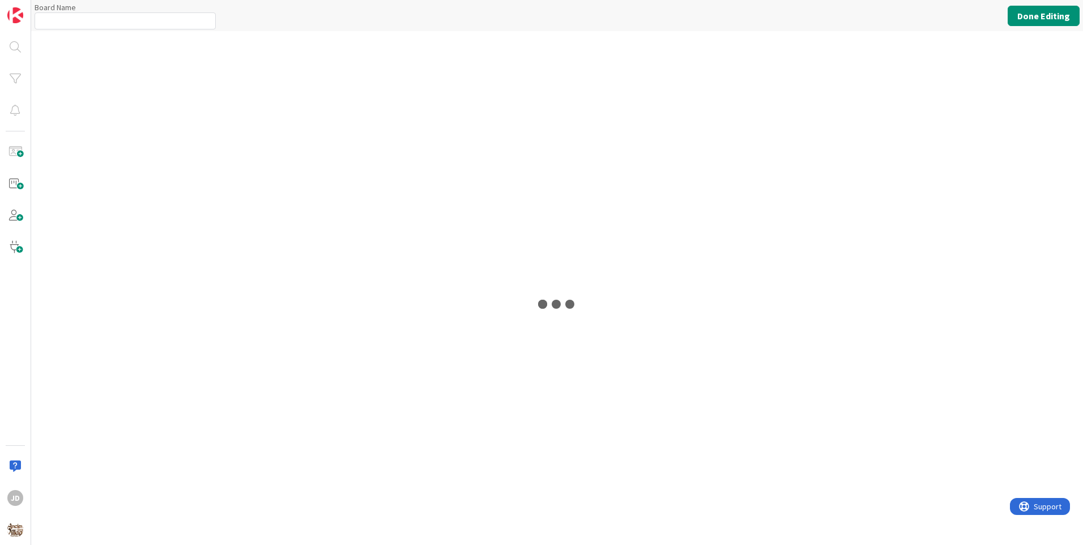
type input "A Day as a Villager - Prep, Implement and Execute"
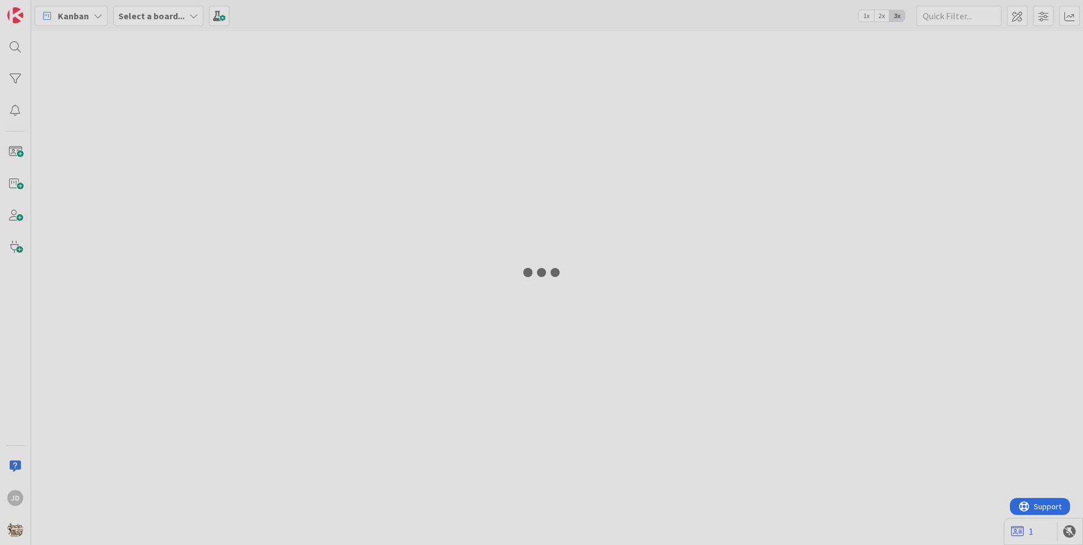
click at [462, 73] on div at bounding box center [541, 272] width 1083 height 545
